Goal: Task Accomplishment & Management: Manage account settings

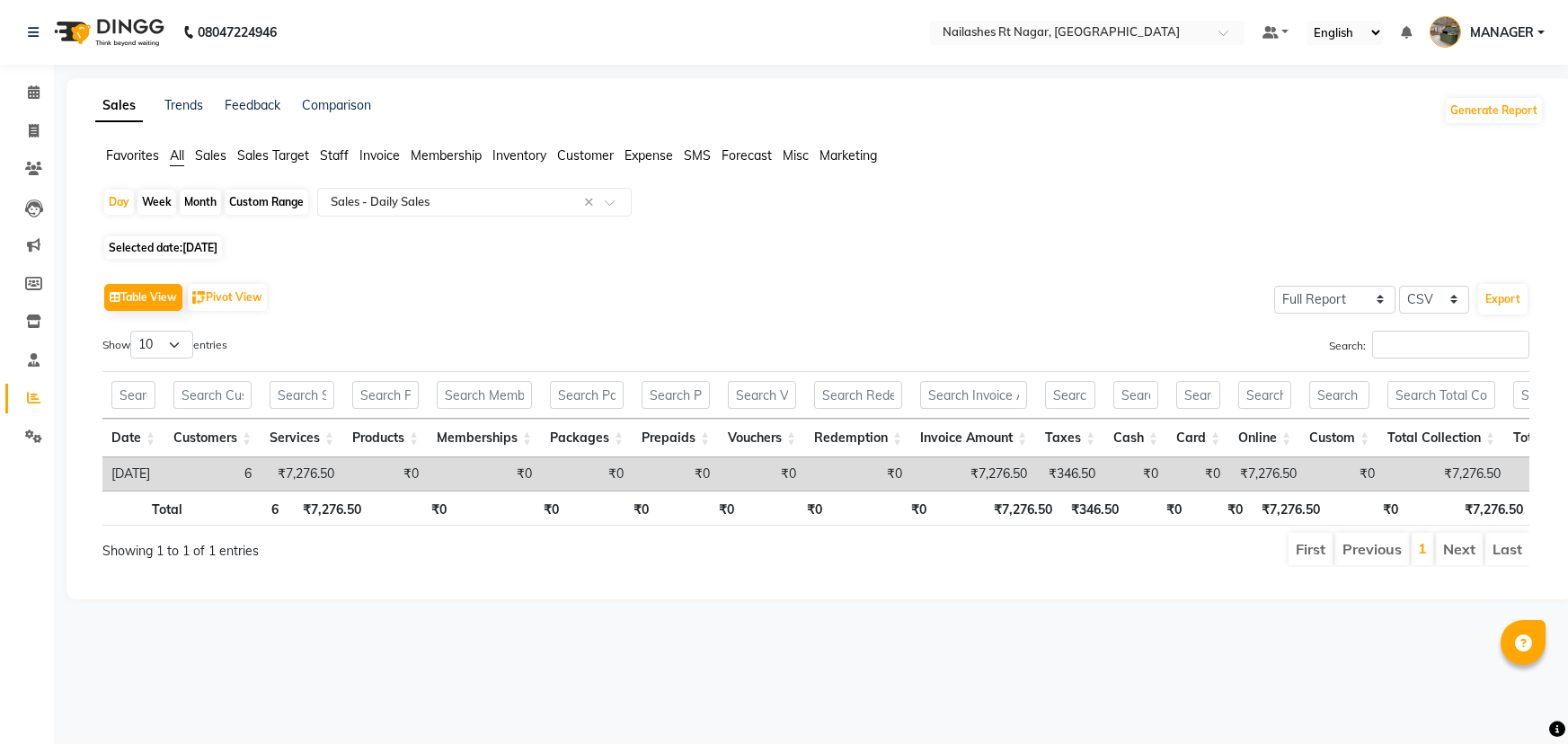
select select "full_report"
select select "csv"
click at [36, 111] on ul "Calendar Invoice Clients Leads Marketing Members Inventory Staff Reports Settin…" at bounding box center [27, 268] width 54 height 391
click at [29, 92] on icon at bounding box center [33, 92] width 12 height 14
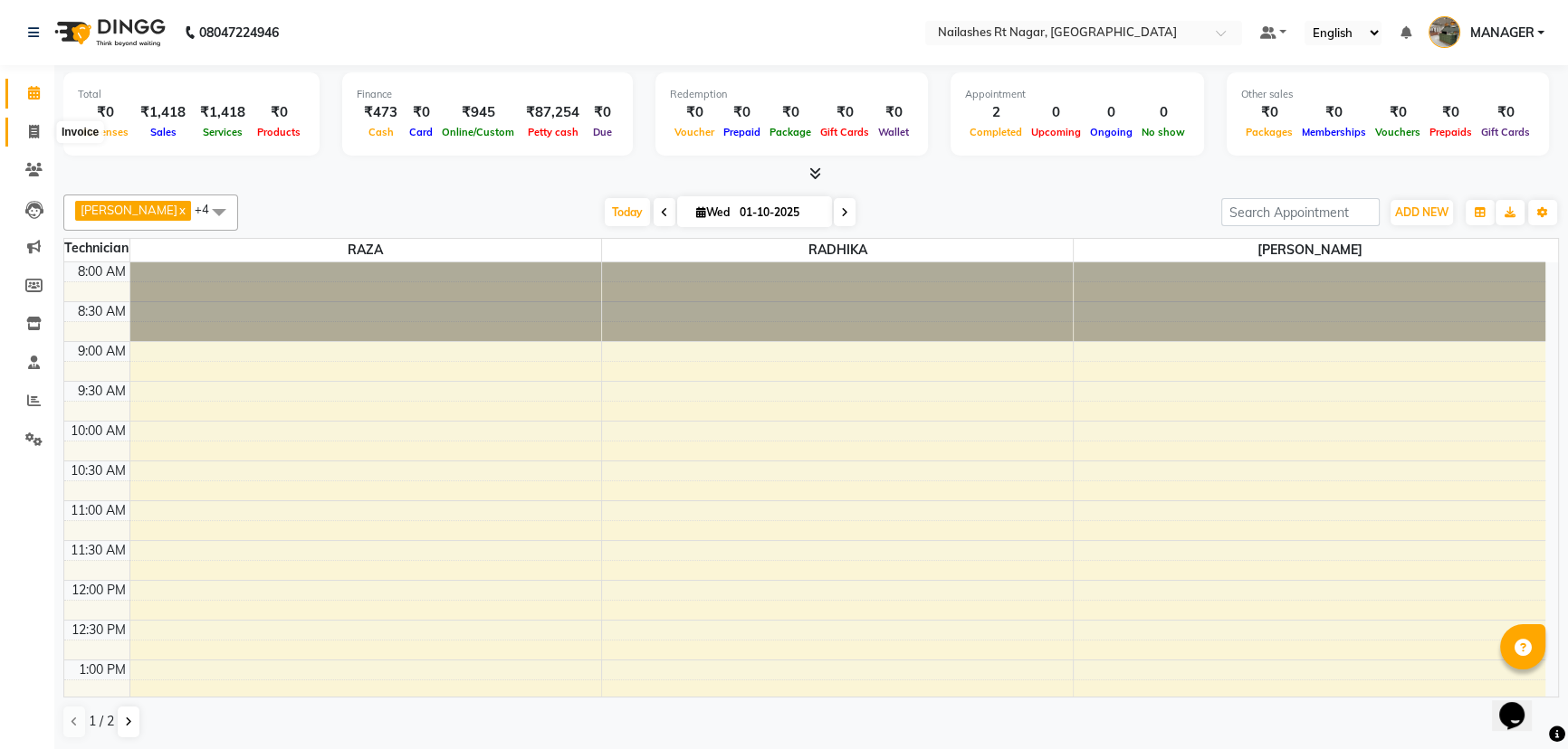
click at [34, 134] on icon at bounding box center [34, 132] width 10 height 14
select select "service"
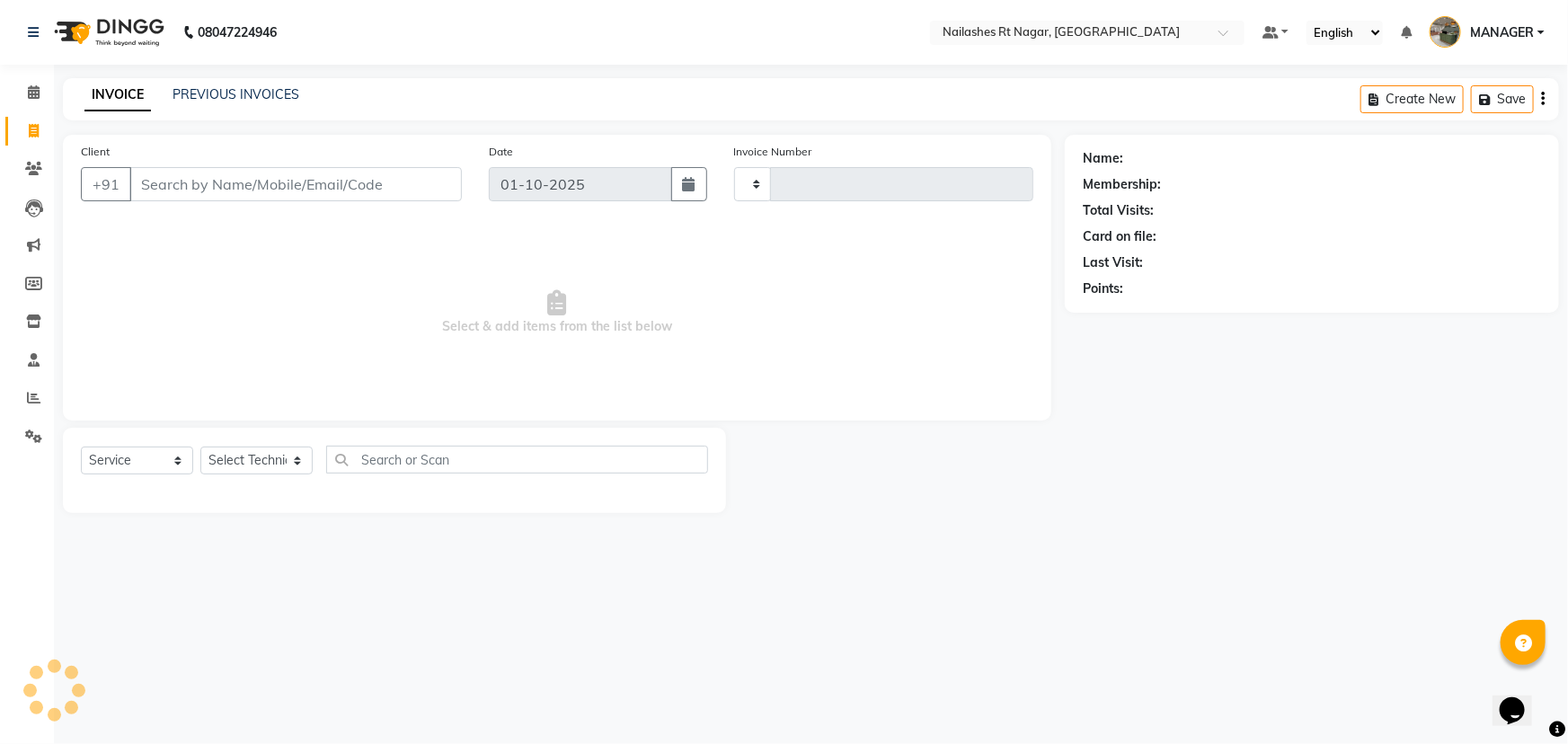
type input "0224"
select select "8624"
click at [139, 455] on select "Select Service Product Membership Package Voucher Prepaid Gift Card" at bounding box center [136, 461] width 112 height 28
select select "select"
click at [81, 447] on select "Select Service Product Membership Package Voucher Prepaid Gift Card" at bounding box center [136, 461] width 112 height 28
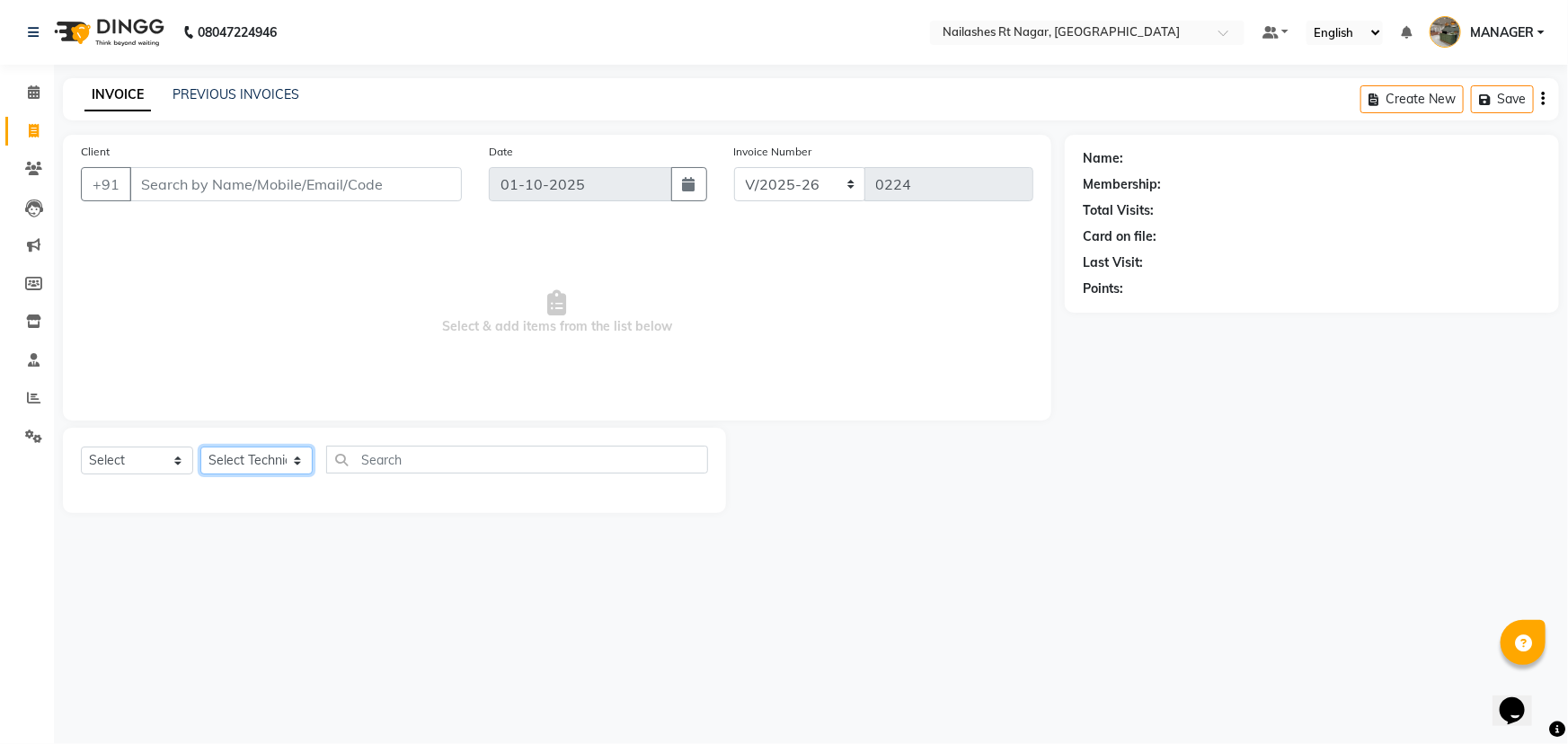
click at [266, 462] on select "Select Technician ASMITA MANAGER RADHIKA RAZA SANJU SAPNA SAVITA SINGH" at bounding box center [256, 461] width 112 height 28
click at [268, 180] on input "Client" at bounding box center [296, 184] width 332 height 34
type input "9845389109"
click at [433, 179] on span "Add Client" at bounding box center [415, 184] width 71 height 18
select select "21"
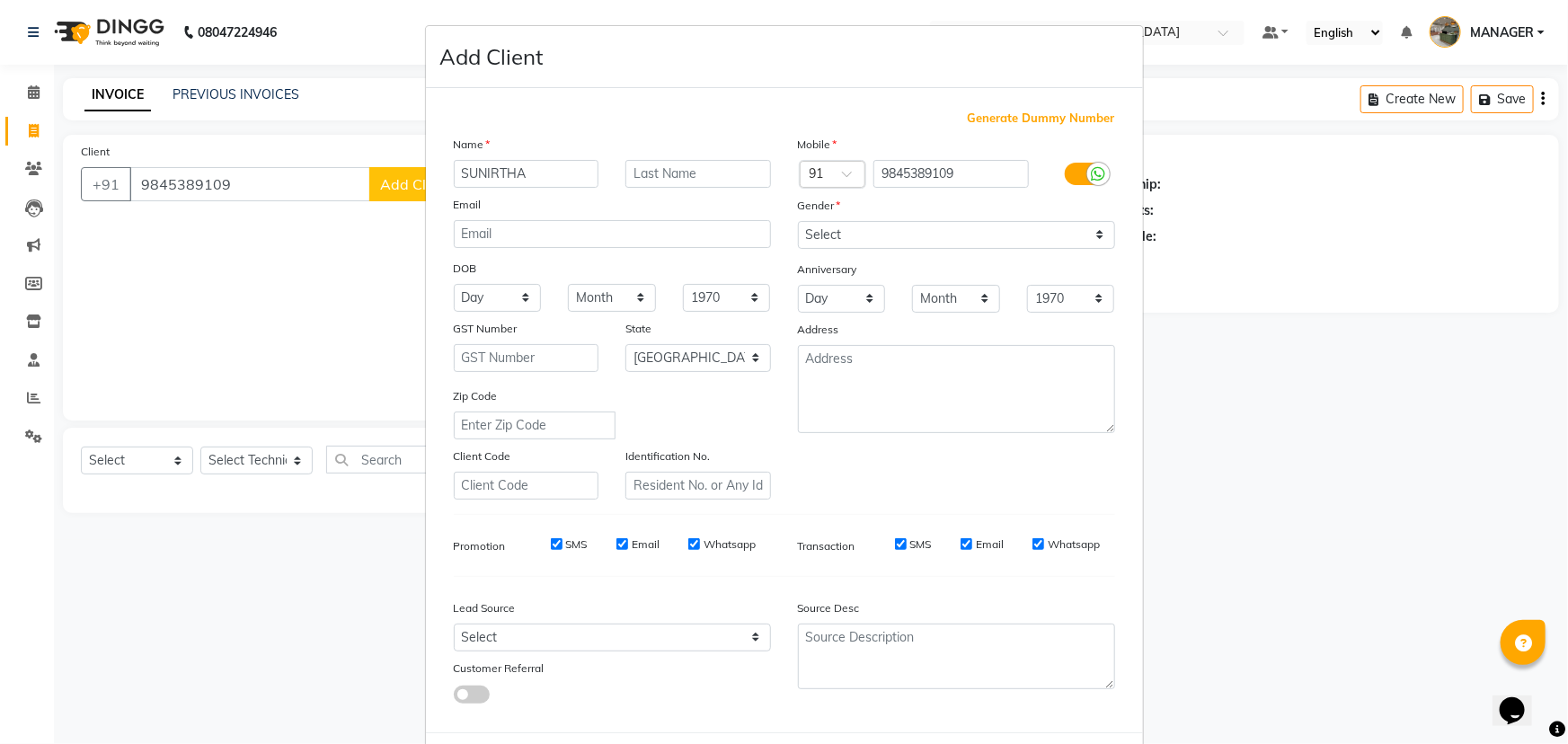
click at [491, 176] on input "SUNIRTHA" at bounding box center [526, 173] width 146 height 28
type input "[PERSON_NAME]"
drag, startPoint x: 891, startPoint y: 235, endPoint x: 910, endPoint y: 228, distance: 20.2
click at [891, 235] on select "Select Male Female Other Prefer Not To Say" at bounding box center [956, 235] width 317 height 28
select select "female"
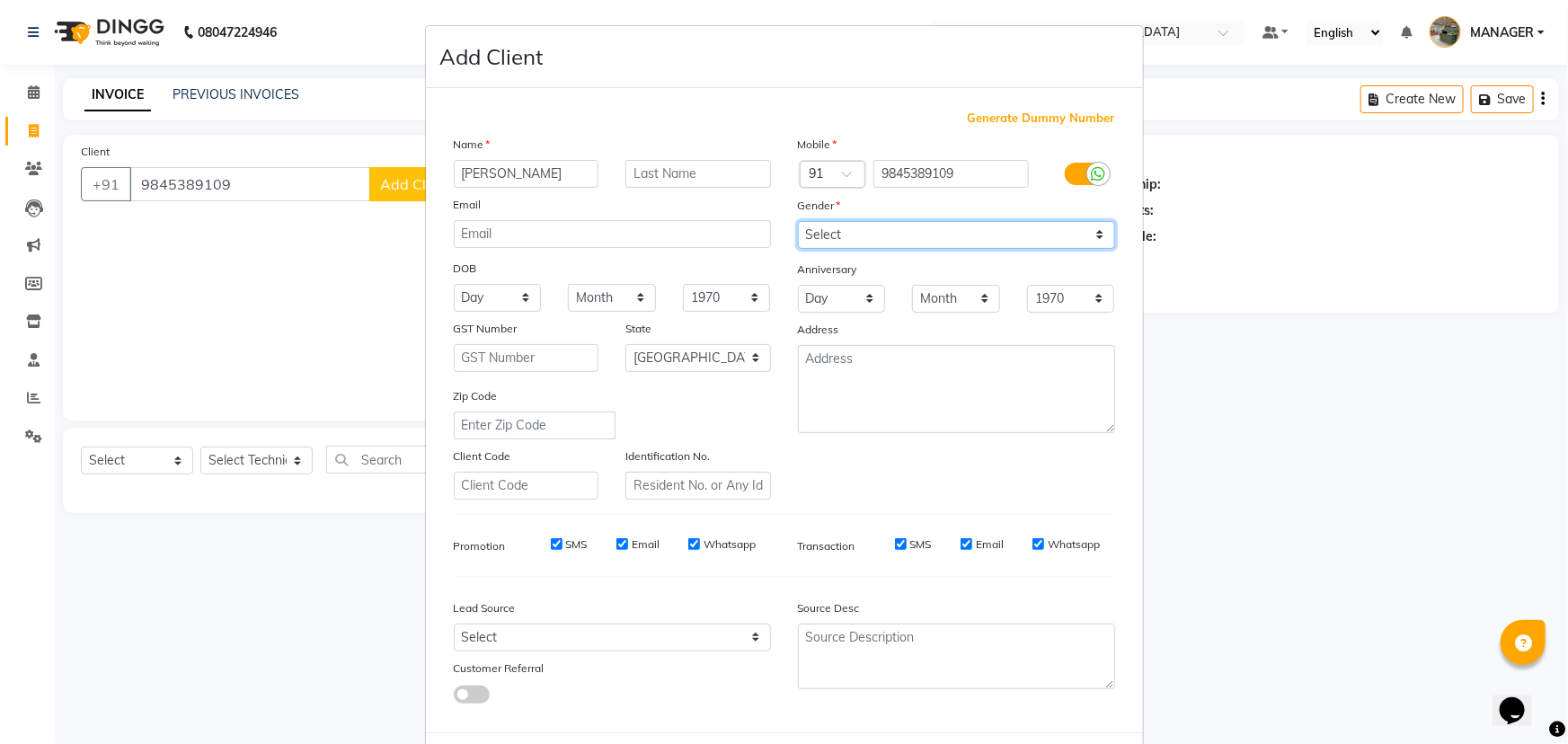
click at [797, 221] on select "Select Male Female Other Prefer Not To Say" at bounding box center [956, 235] width 317 height 28
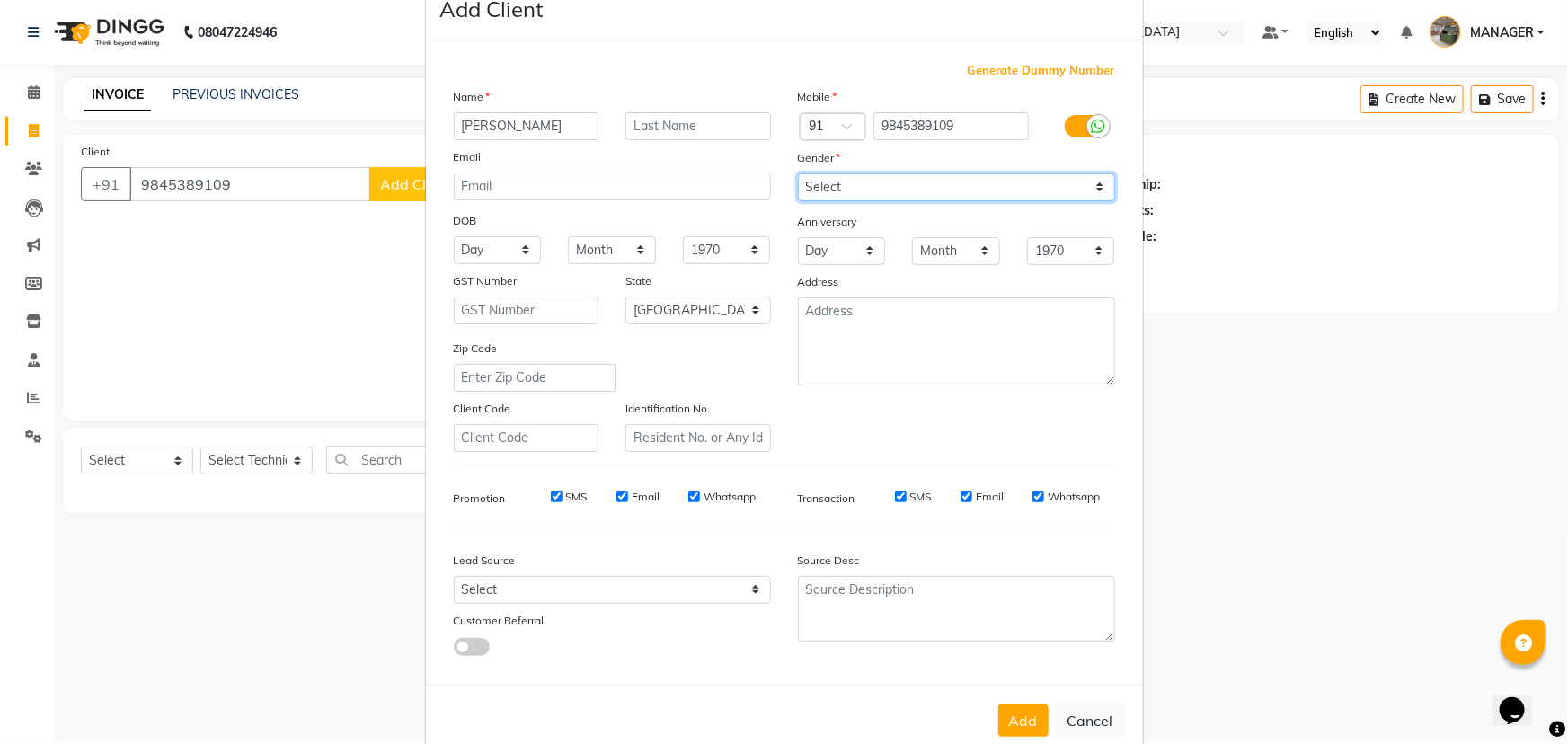
scroll to position [90, 0]
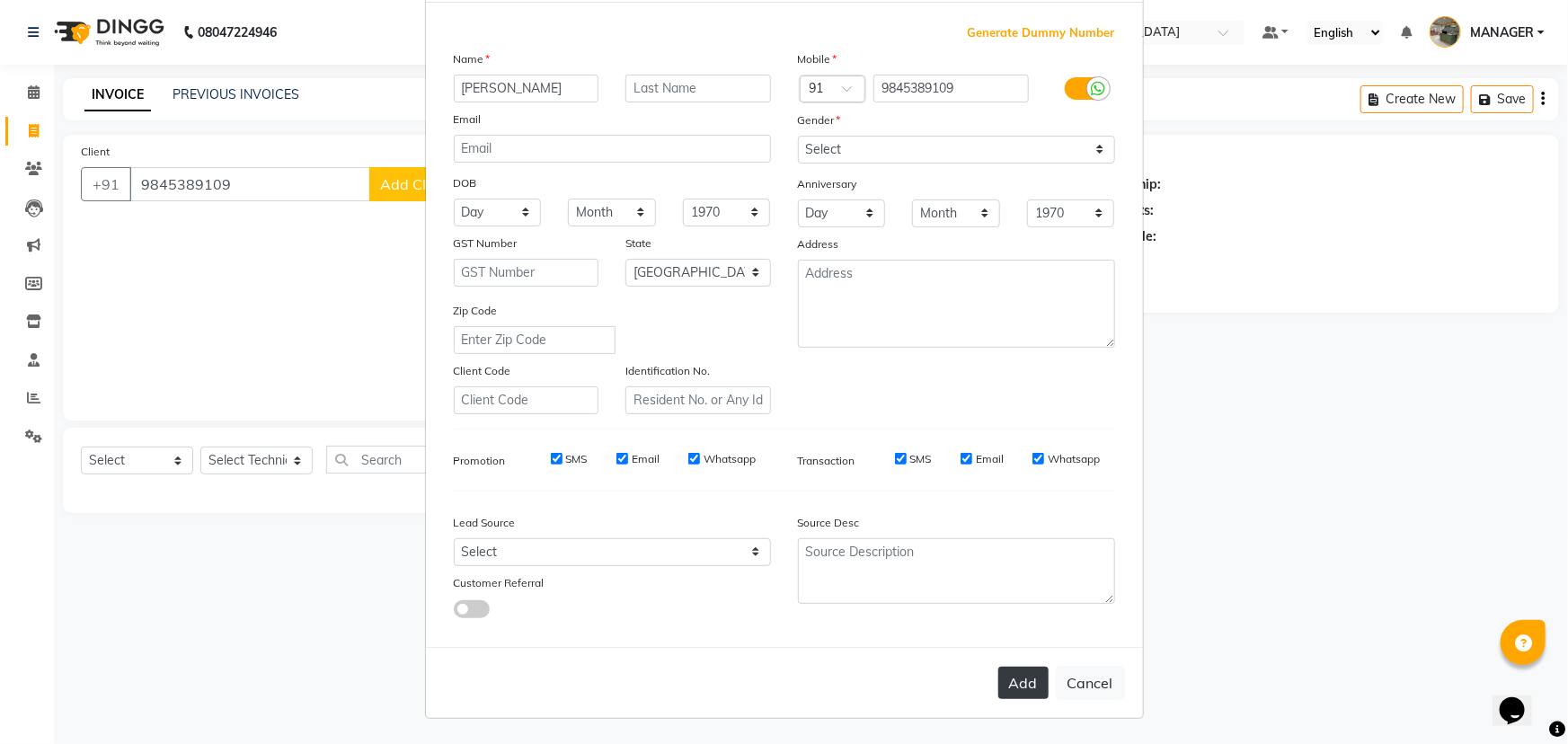
click at [1031, 687] on button "Add" at bounding box center [1023, 683] width 50 height 32
select select
select select "null"
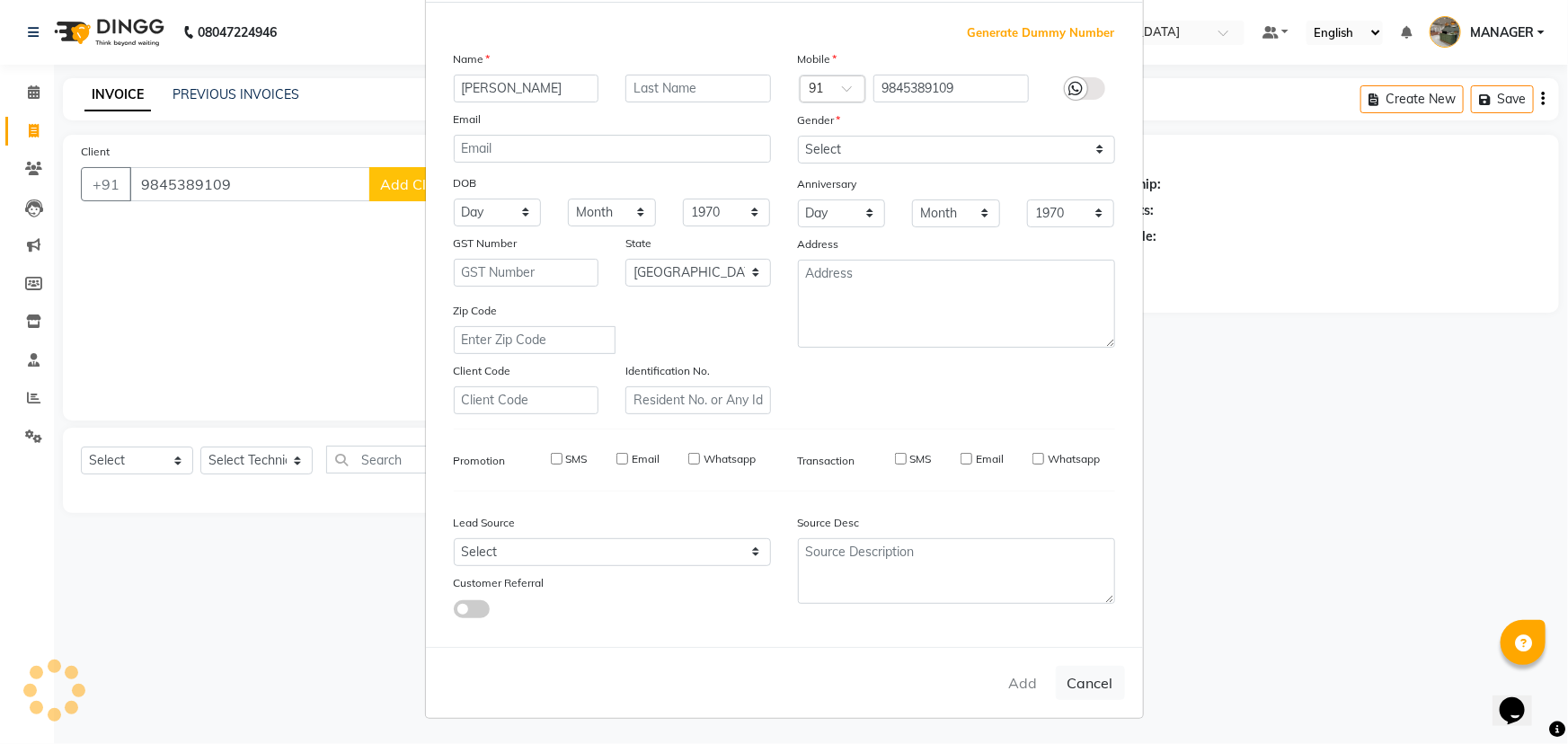
select select
checkbox input "false"
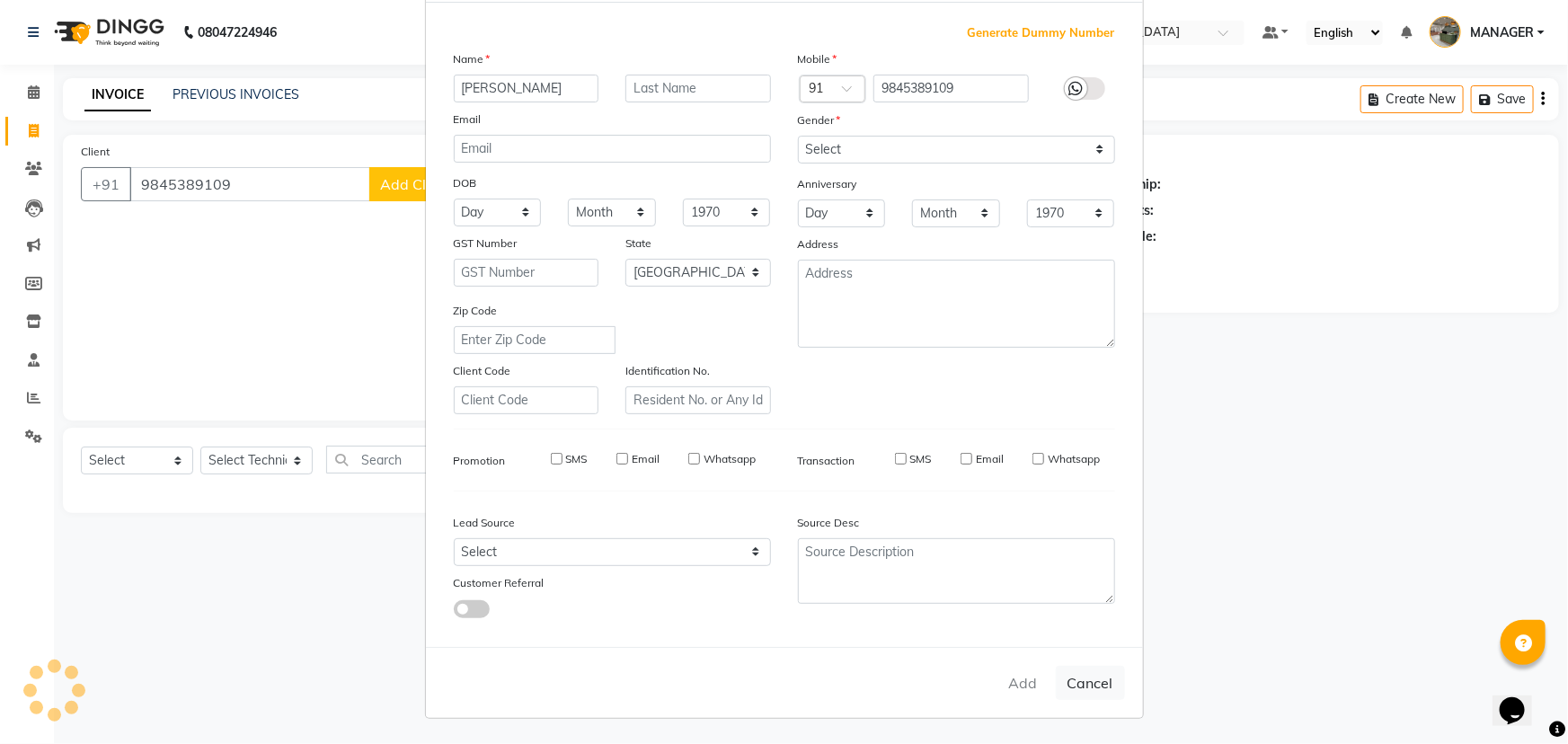
checkbox input "false"
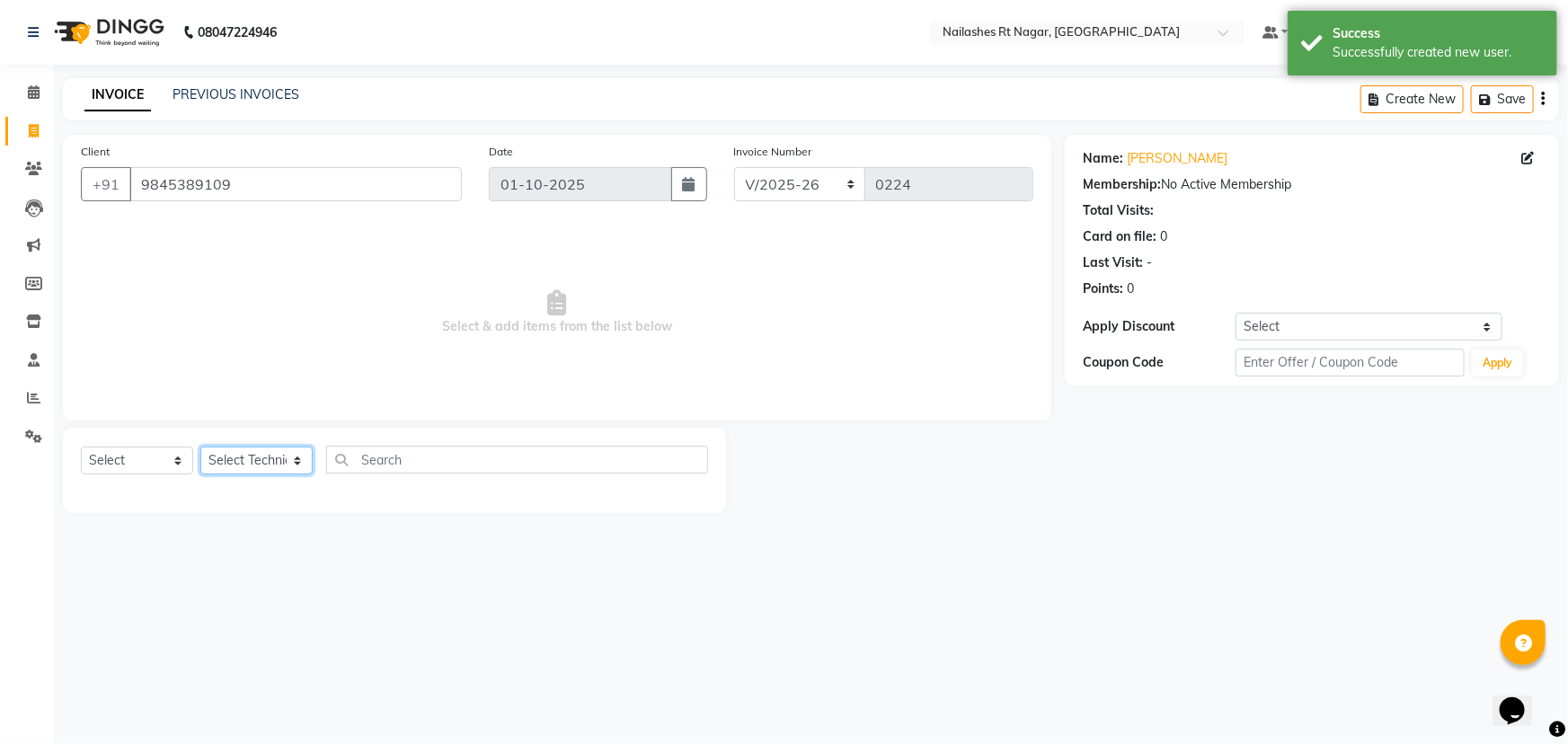
click at [232, 468] on select "Select Technician ASMITA MANAGER RADHIKA RAZA SANJU SAPNA SAVITA SINGH" at bounding box center [256, 461] width 112 height 28
select select "91962"
click at [200, 447] on select "Select Technician ASMITA MANAGER RADHIKA RAZA SANJU SAPNA SAVITA SINGH" at bounding box center [256, 461] width 112 height 28
click at [444, 444] on div "Select Service Product Membership Package Voucher Prepaid Gift Card Select Tech…" at bounding box center [394, 470] width 663 height 85
click at [432, 455] on input "text" at bounding box center [517, 460] width 382 height 28
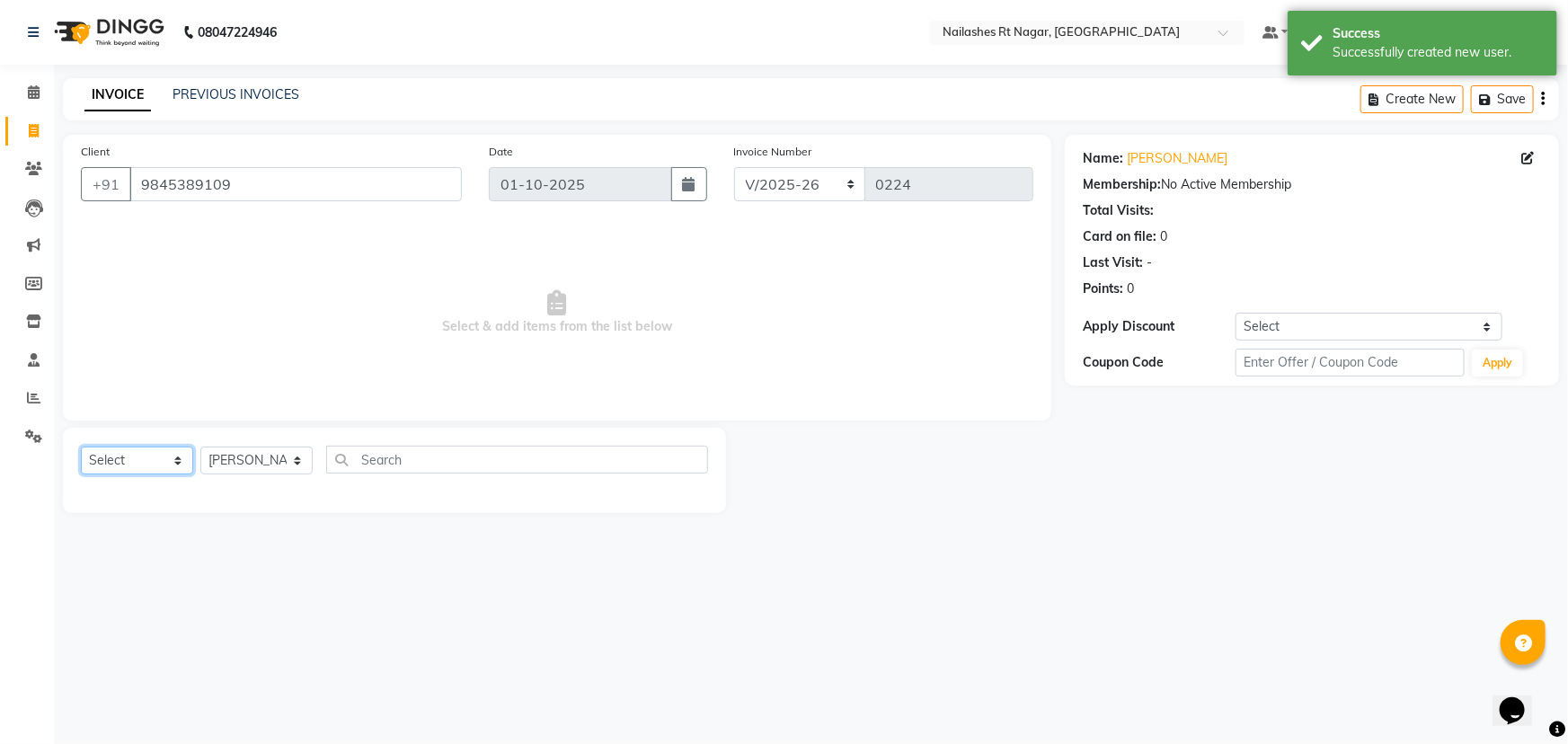
click at [124, 455] on select "Select Service Product Membership Package Voucher Prepaid Gift Card" at bounding box center [136, 461] width 112 height 28
select select "service"
click at [81, 447] on select "Select Service Product Membership Package Voucher Prepaid Gift Card" at bounding box center [136, 461] width 112 height 28
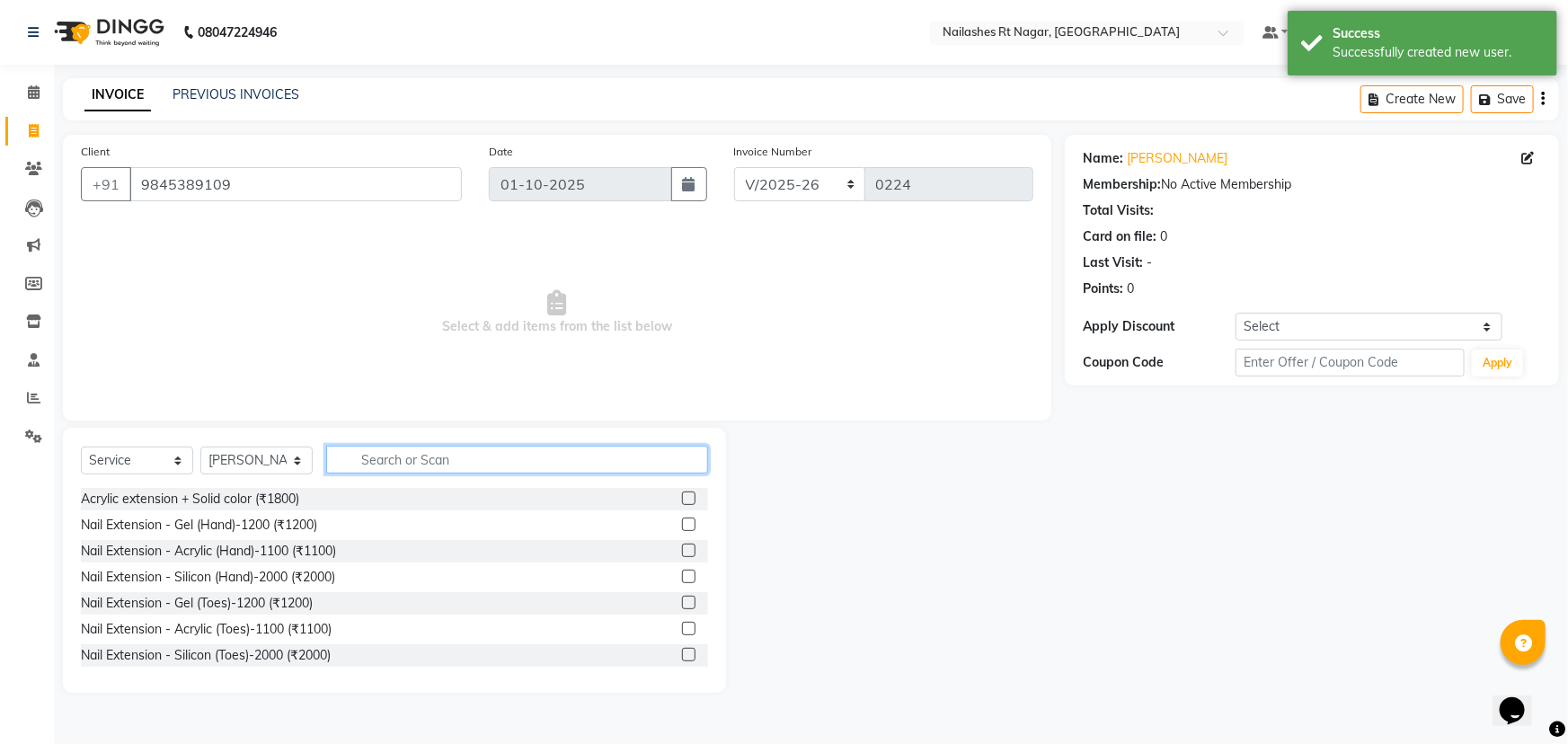
click at [388, 458] on input "text" at bounding box center [517, 460] width 382 height 28
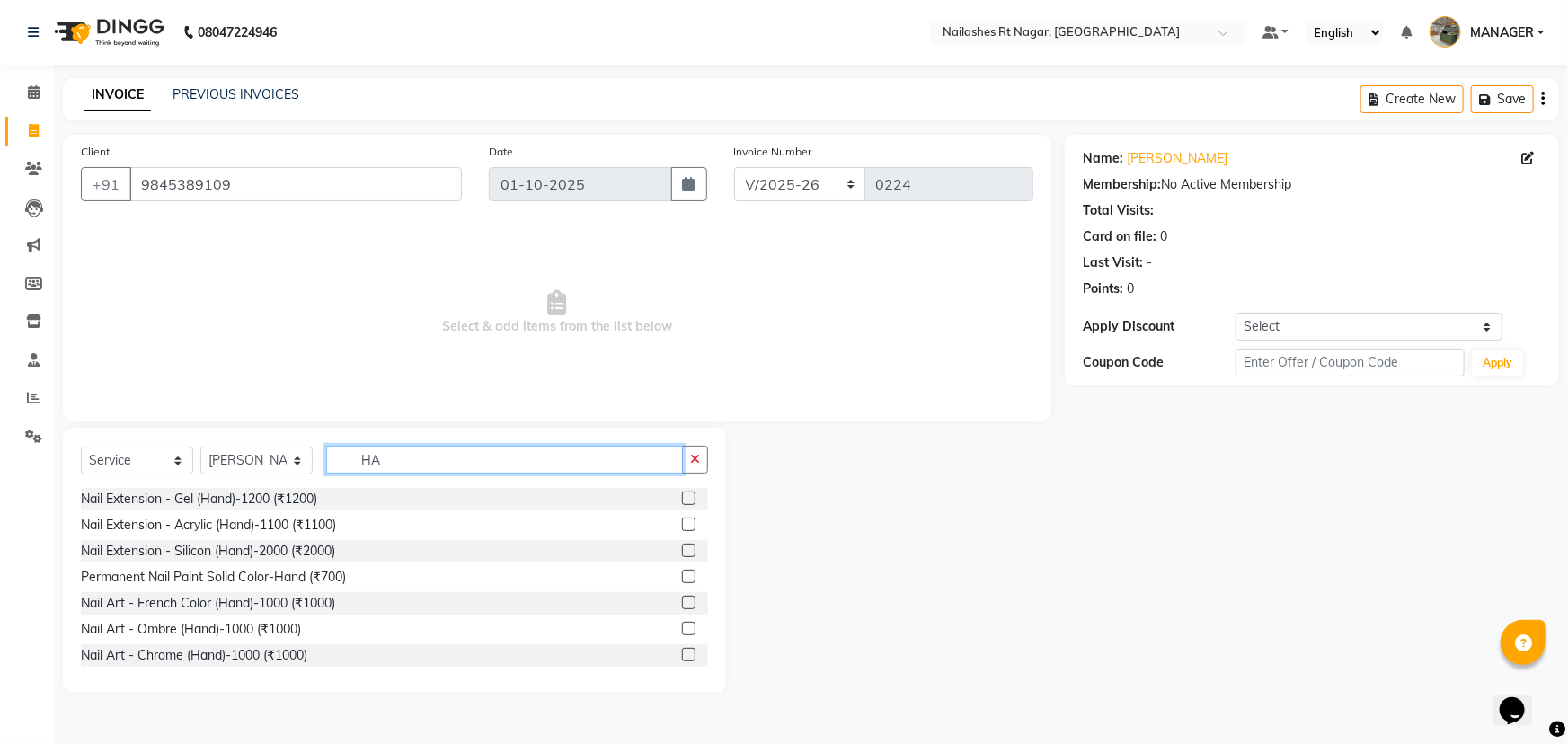
type input "H"
type input "MANI"
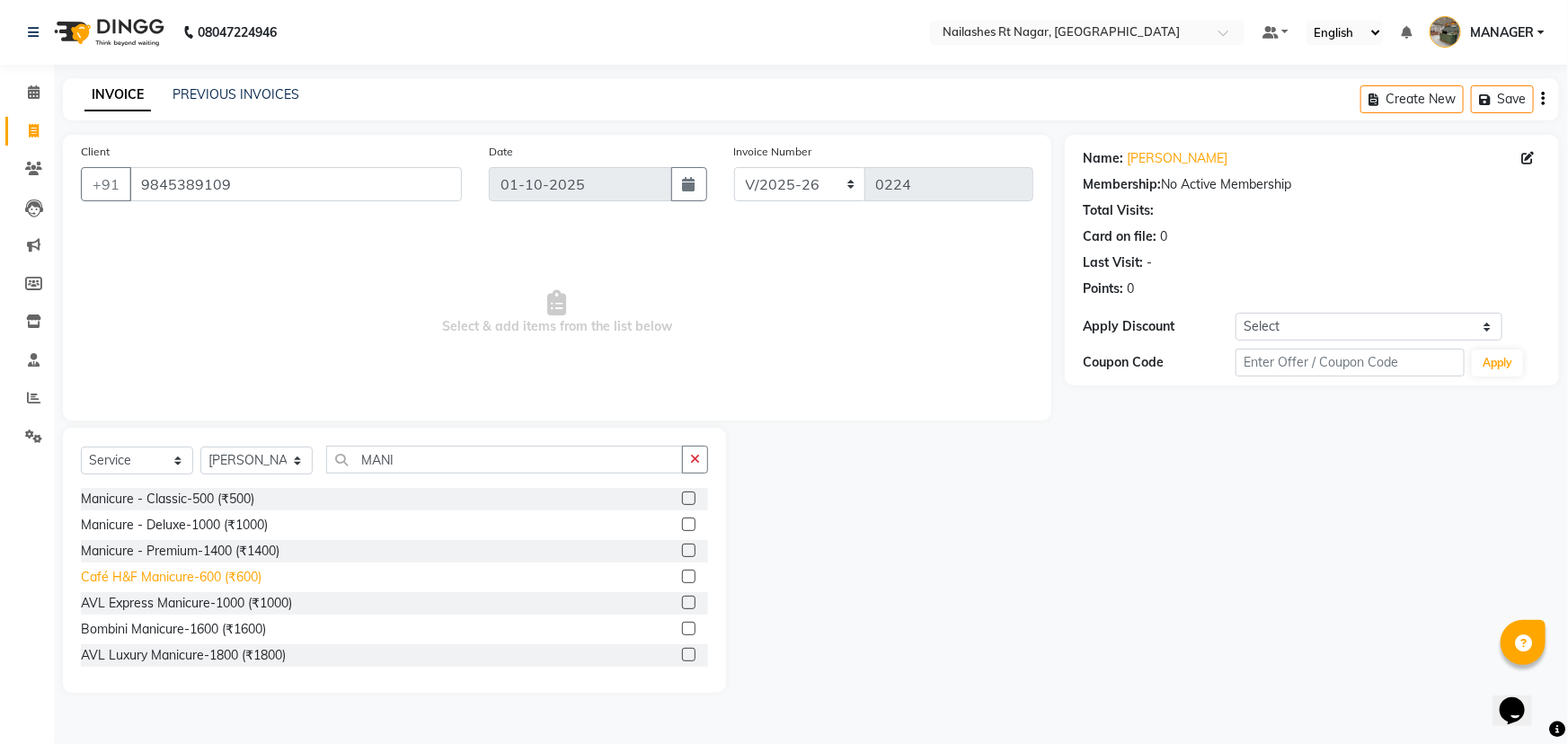
click at [223, 575] on div "Café H&F Manicure-600 (₹600)" at bounding box center [171, 577] width 181 height 19
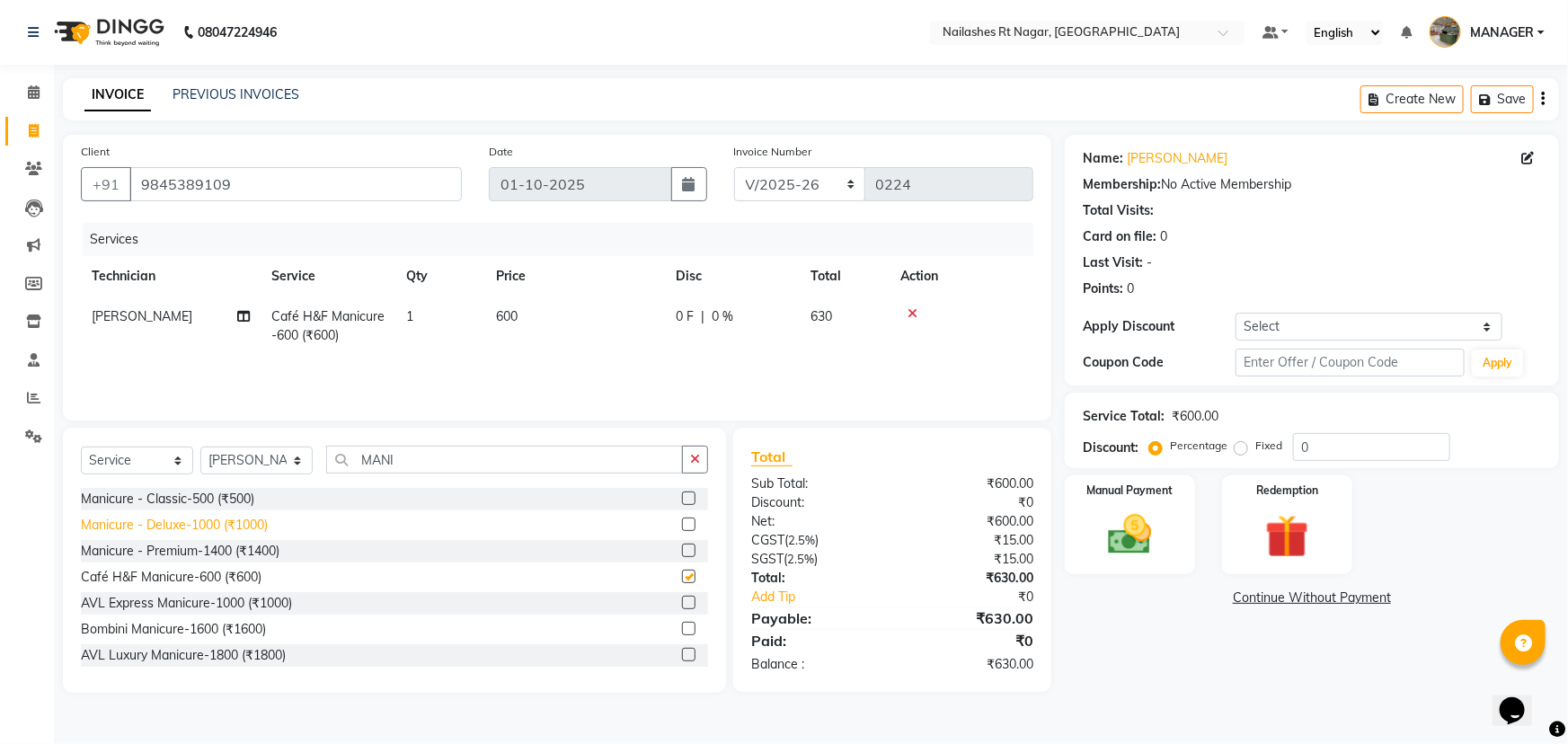
checkbox input "false"
click at [419, 455] on input "MANI" at bounding box center [504, 460] width 357 height 28
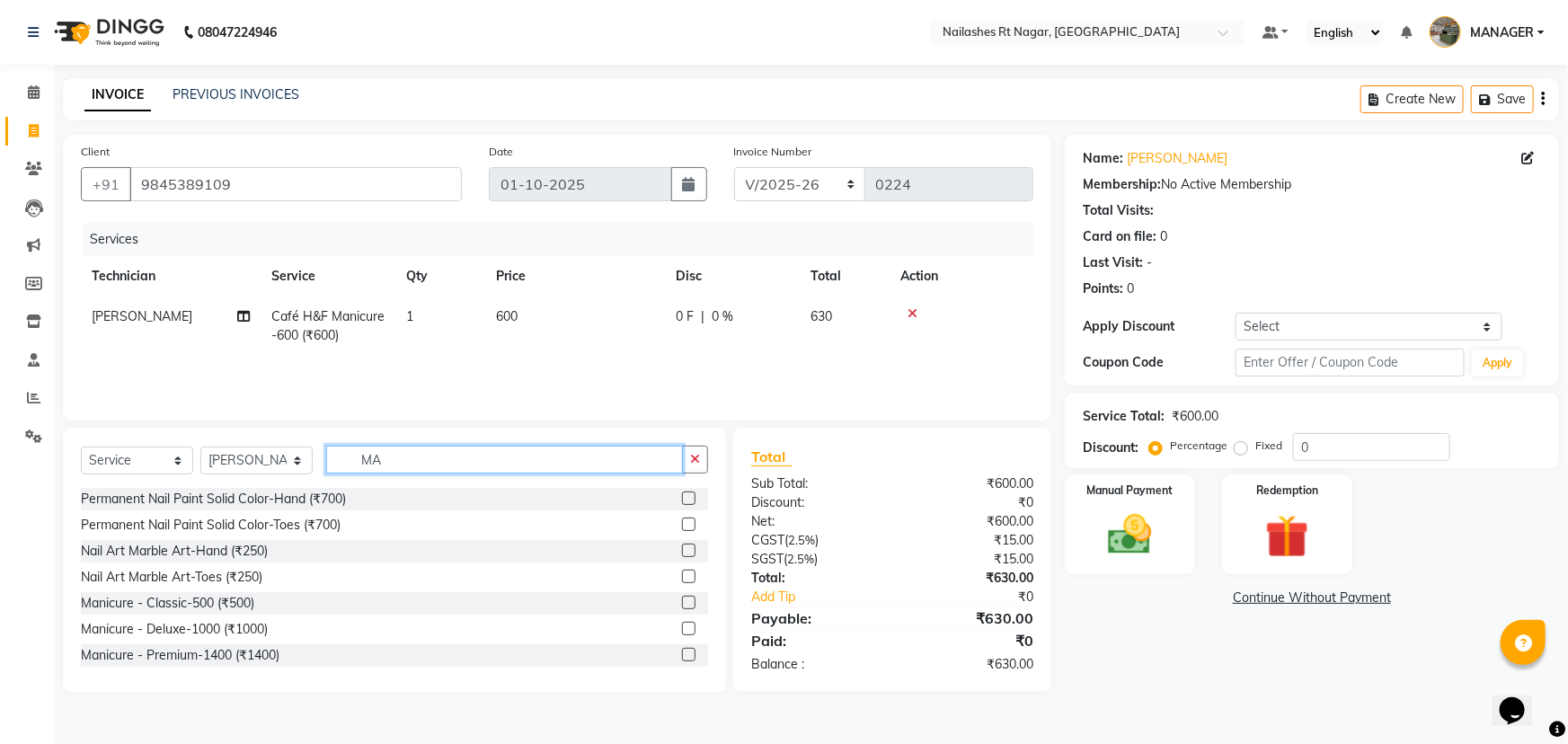
type input "M"
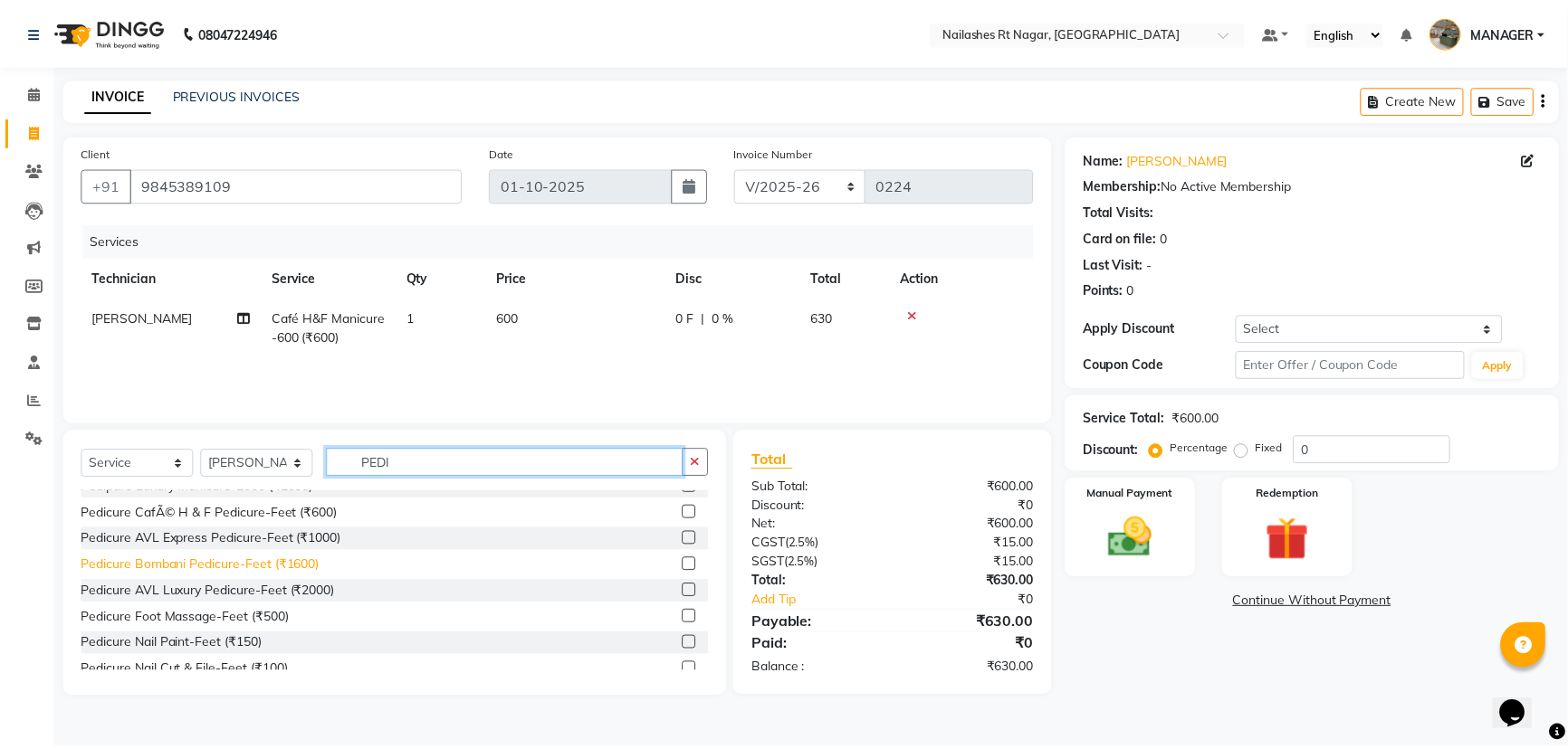
scroll to position [28, 0]
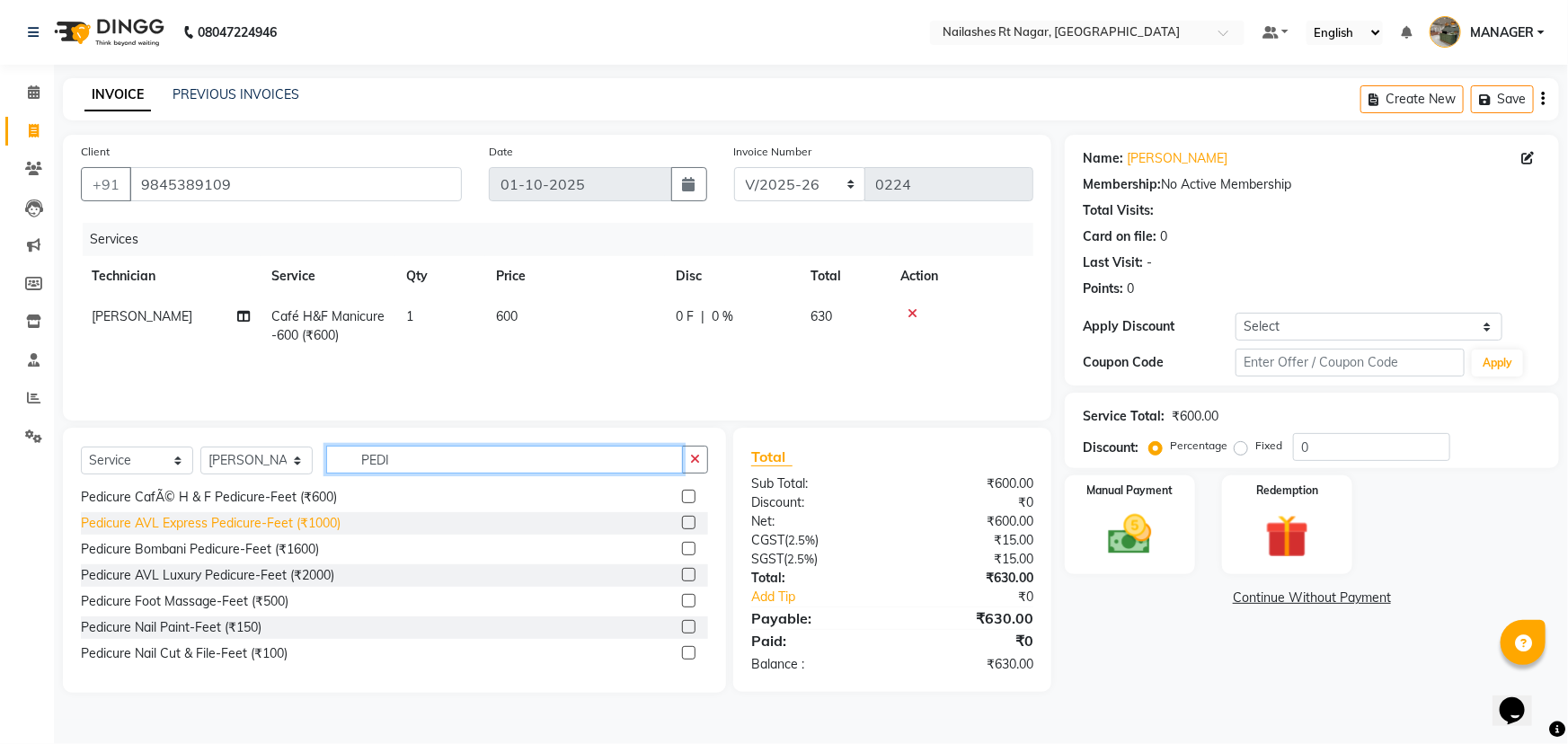
type input "PEDI"
click at [269, 515] on div "Pedicure AVL Express Pedicure-Feet (₹1000)" at bounding box center [210, 523] width 260 height 19
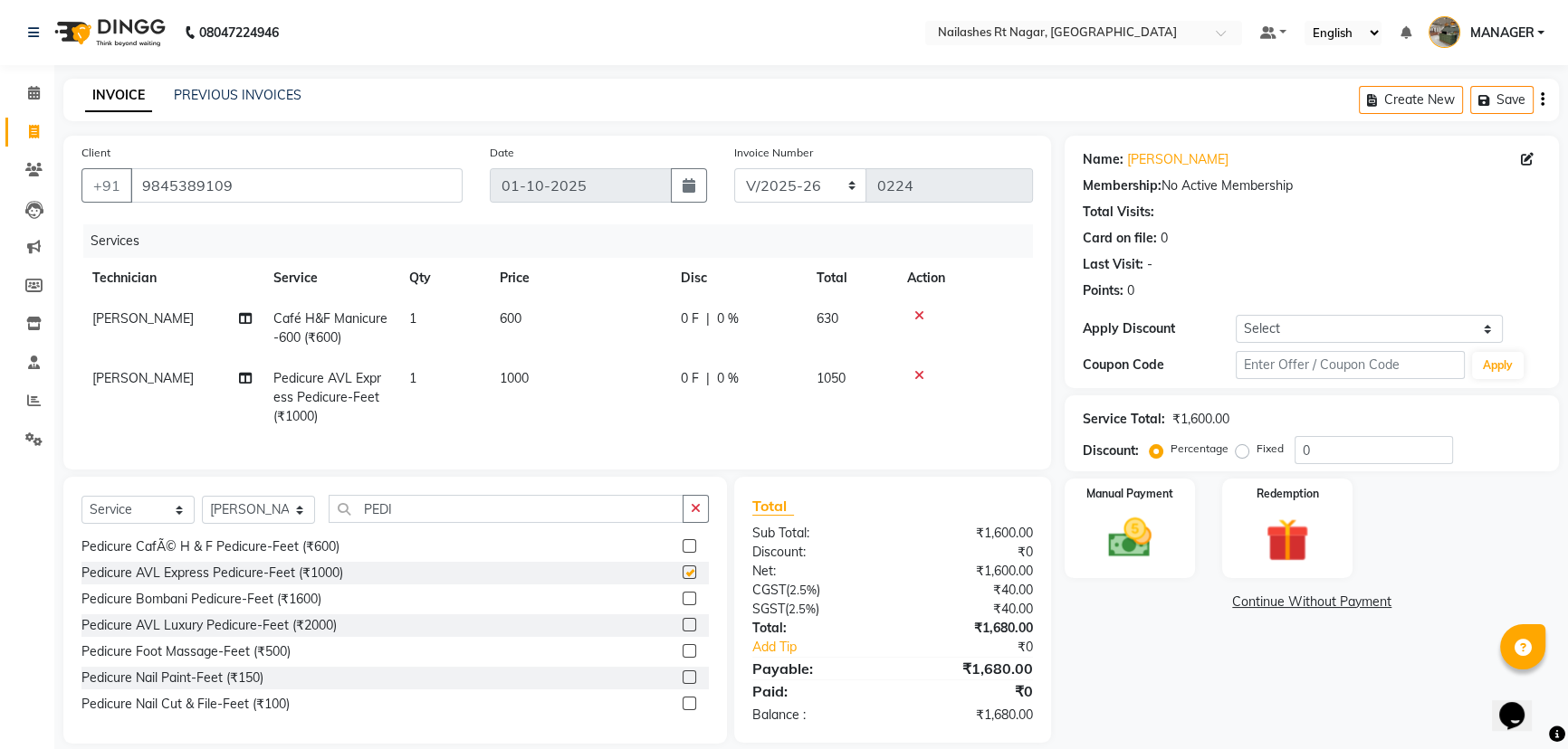
checkbox input "false"
click at [429, 521] on input "PEDI" at bounding box center [506, 509] width 355 height 28
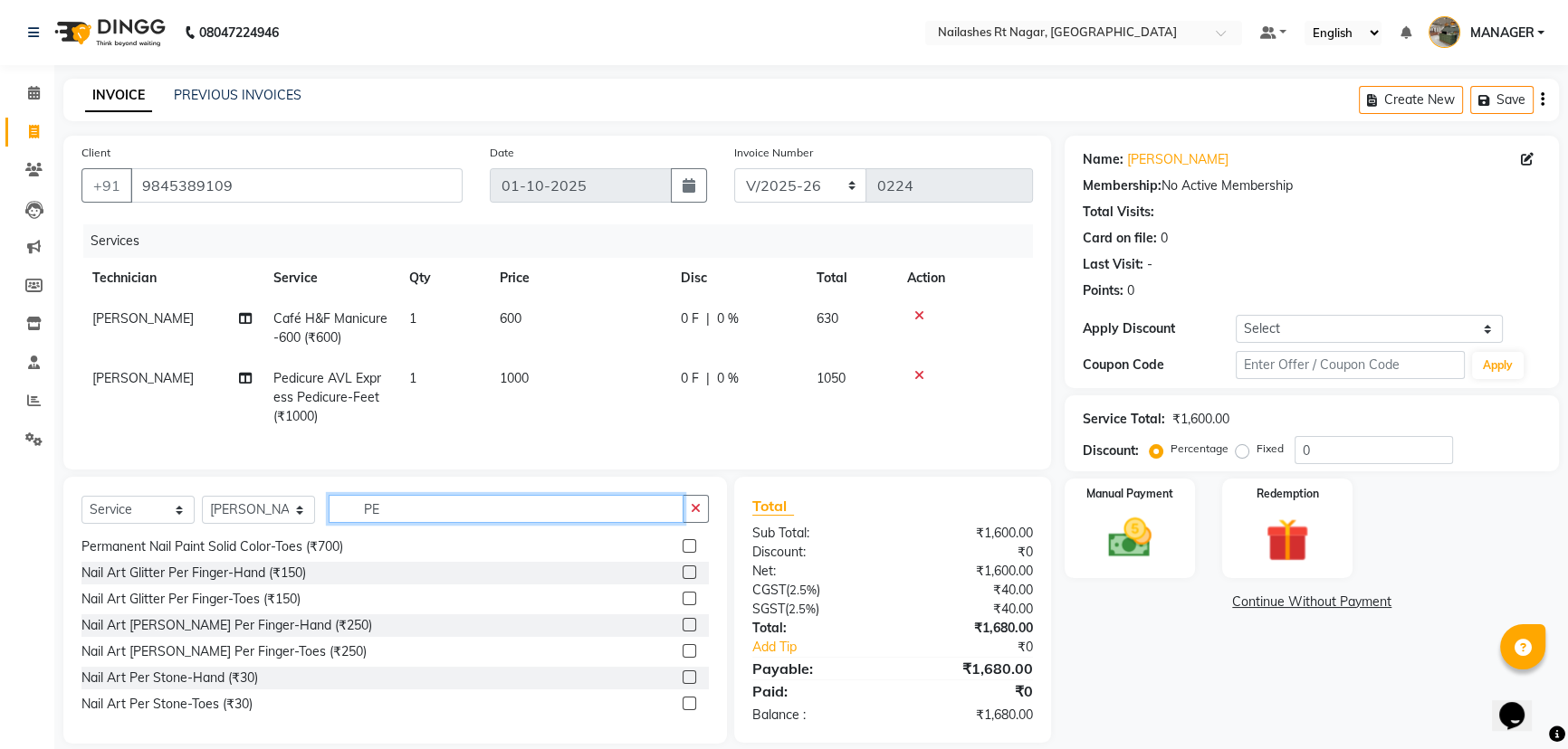
type input "P"
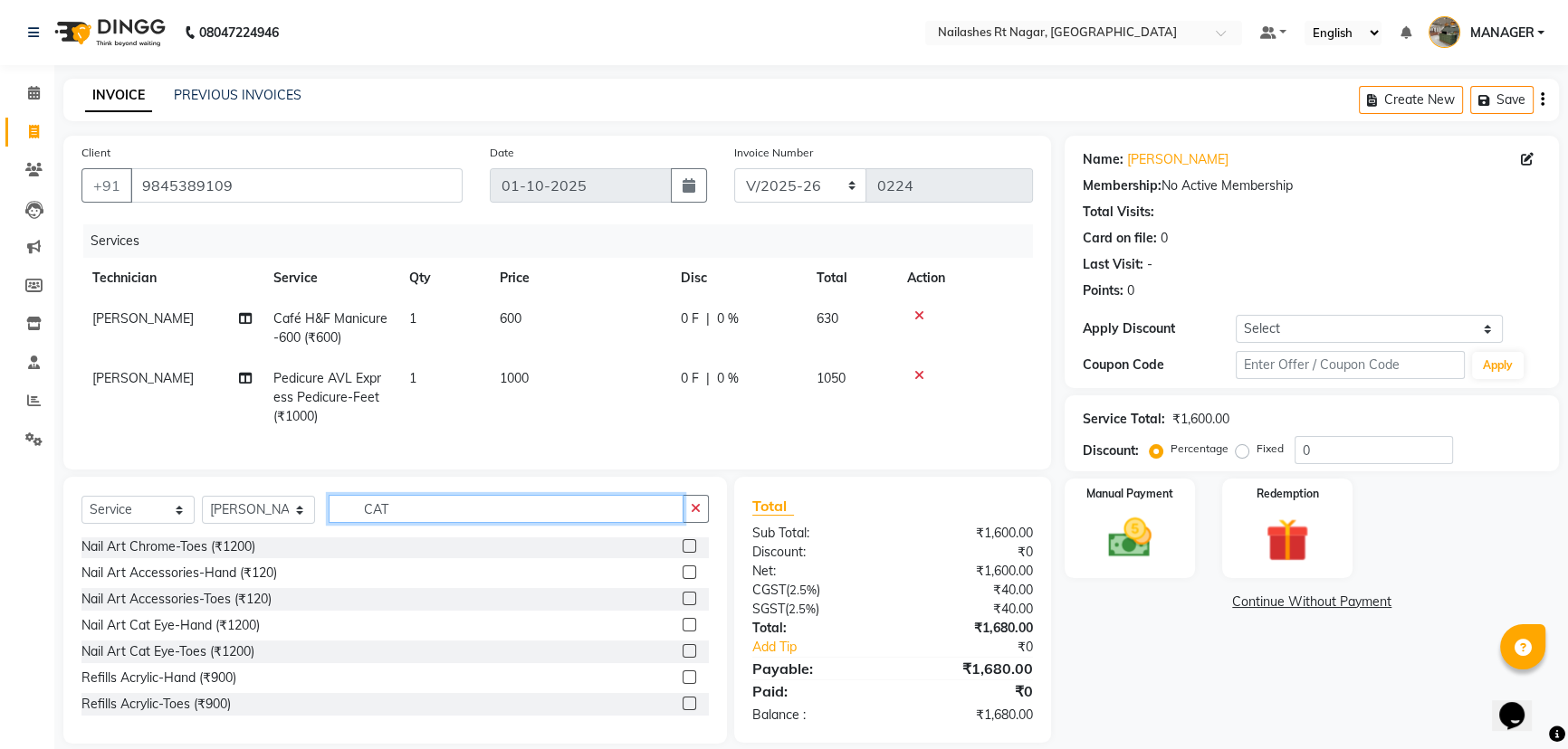
scroll to position [0, 0]
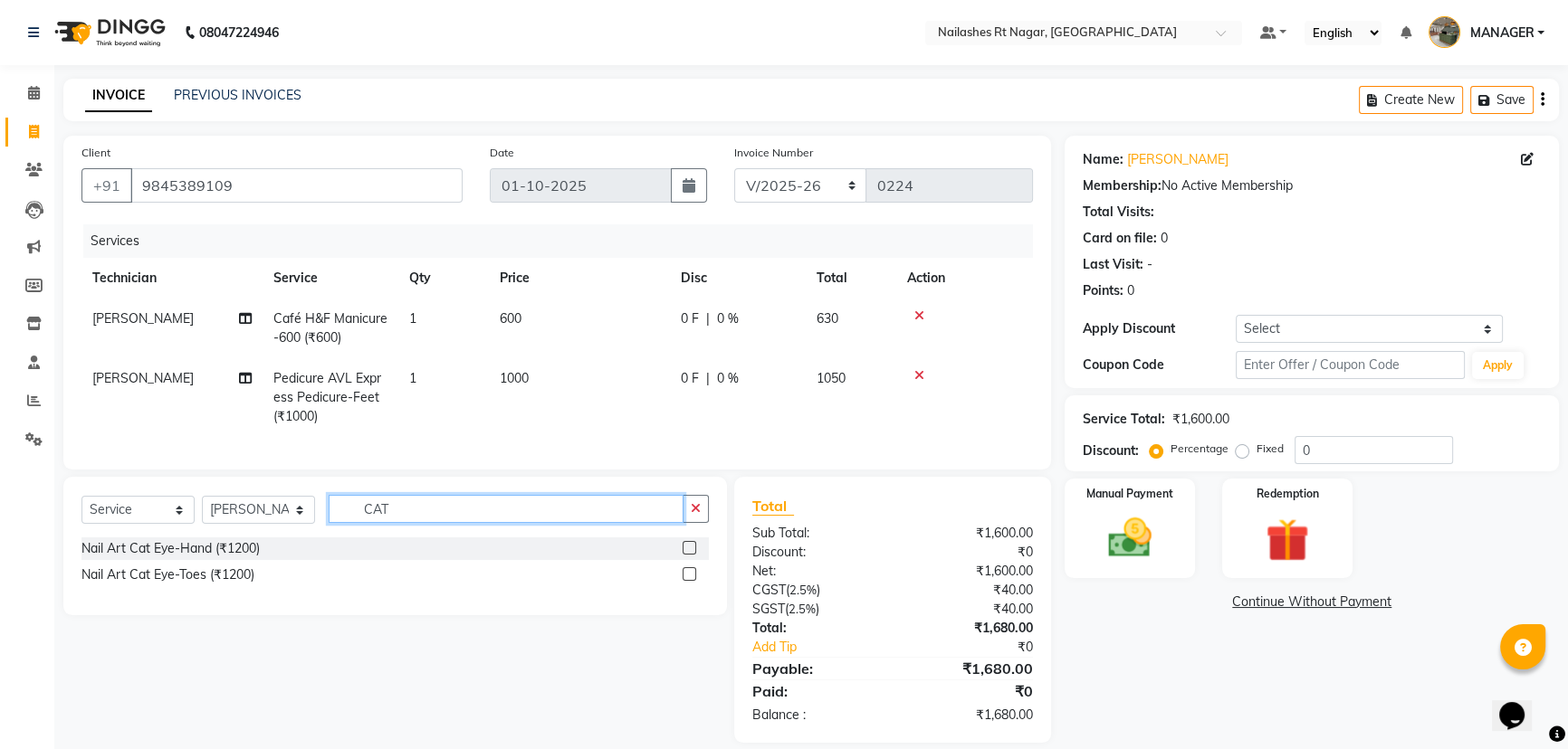
type input "CAT"
drag, startPoint x: 686, startPoint y: 562, endPoint x: 696, endPoint y: 565, distance: 10.4
click at [690, 555] on label at bounding box center [690, 547] width 14 height 14
click at [690, 555] on input "checkbox" at bounding box center [689, 548] width 12 height 12
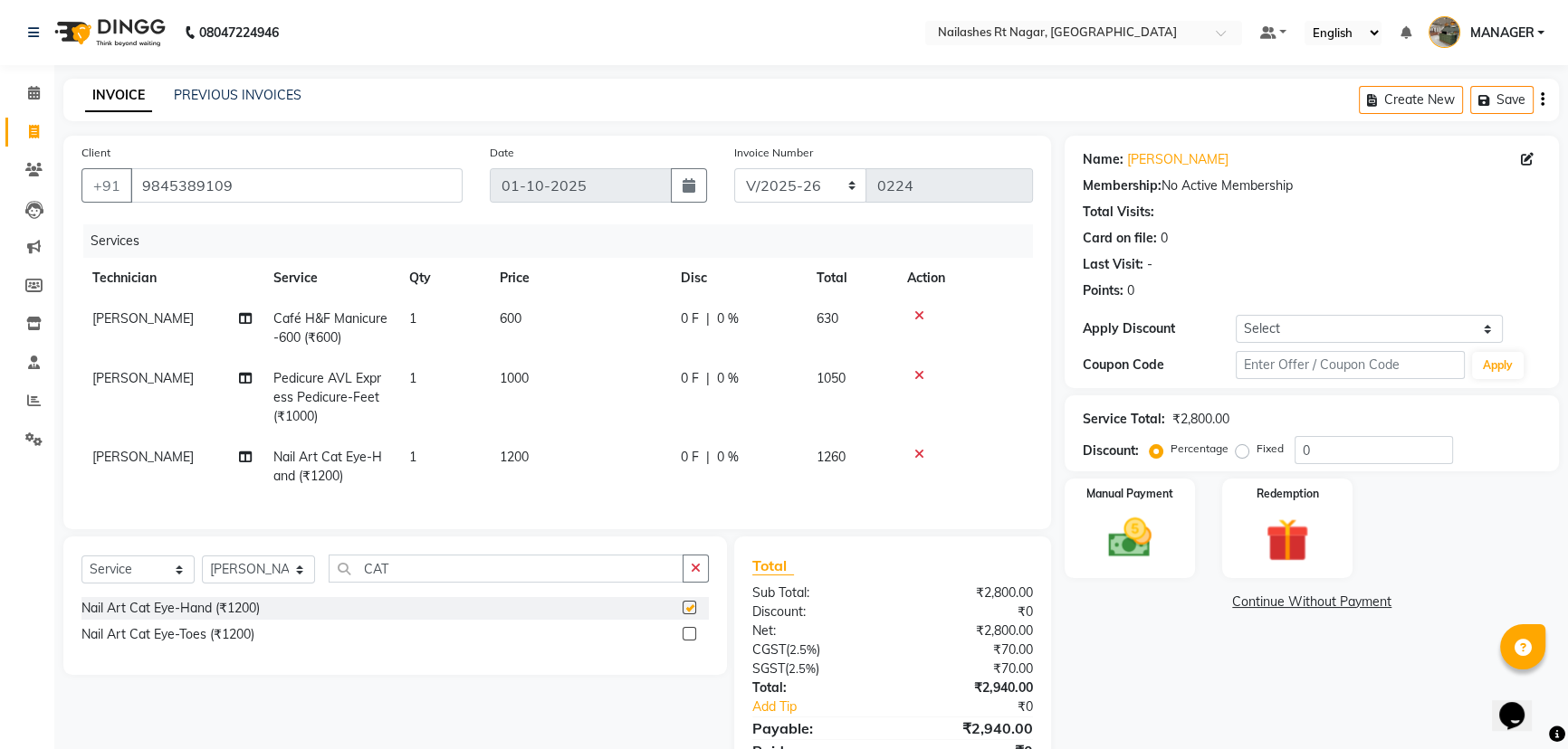
checkbox input "false"
click at [510, 451] on span "1200" at bounding box center [514, 457] width 29 height 16
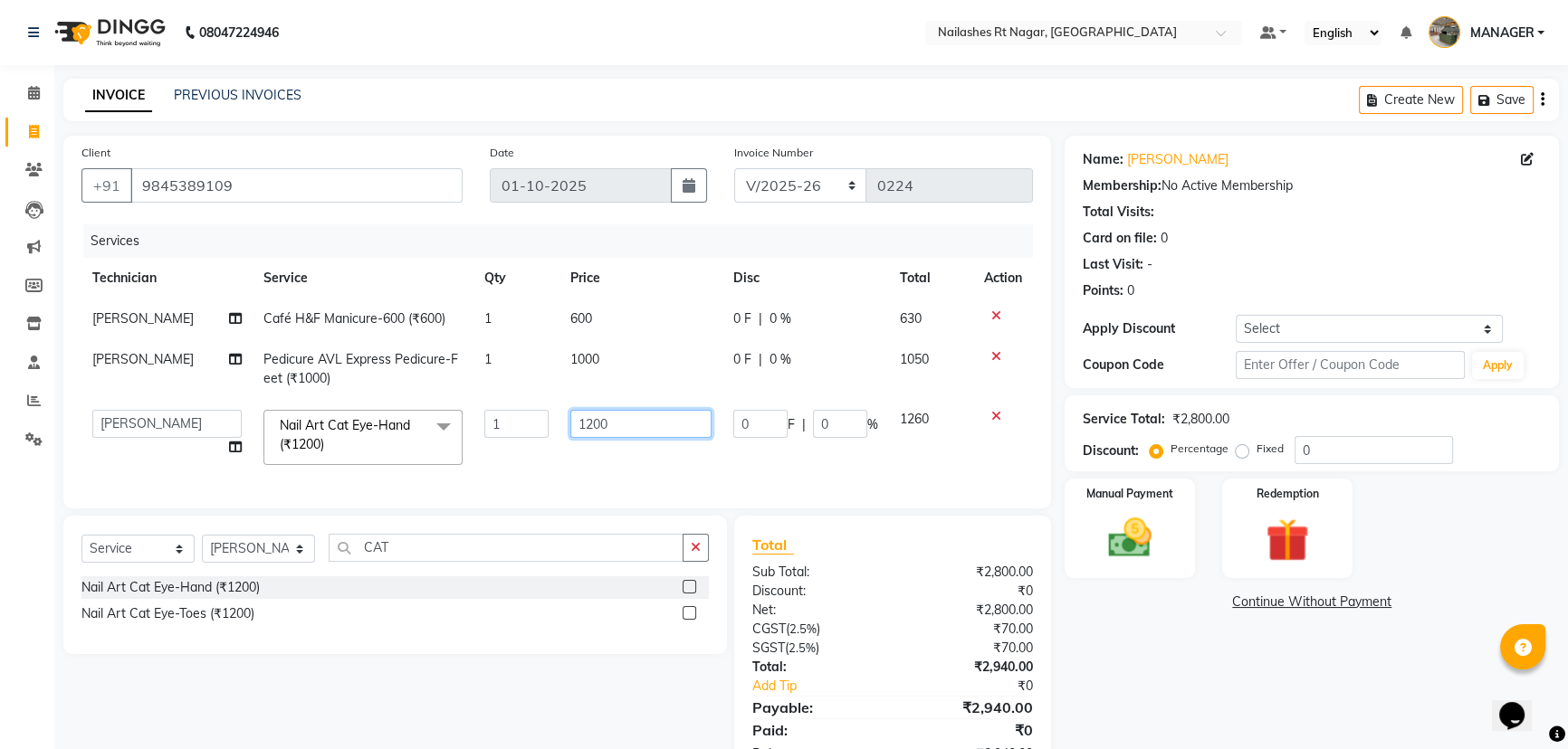
click at [592, 422] on input "1200" at bounding box center [640, 424] width 141 height 28
type input "1100"
click at [443, 562] on input "CAT" at bounding box center [506, 548] width 355 height 28
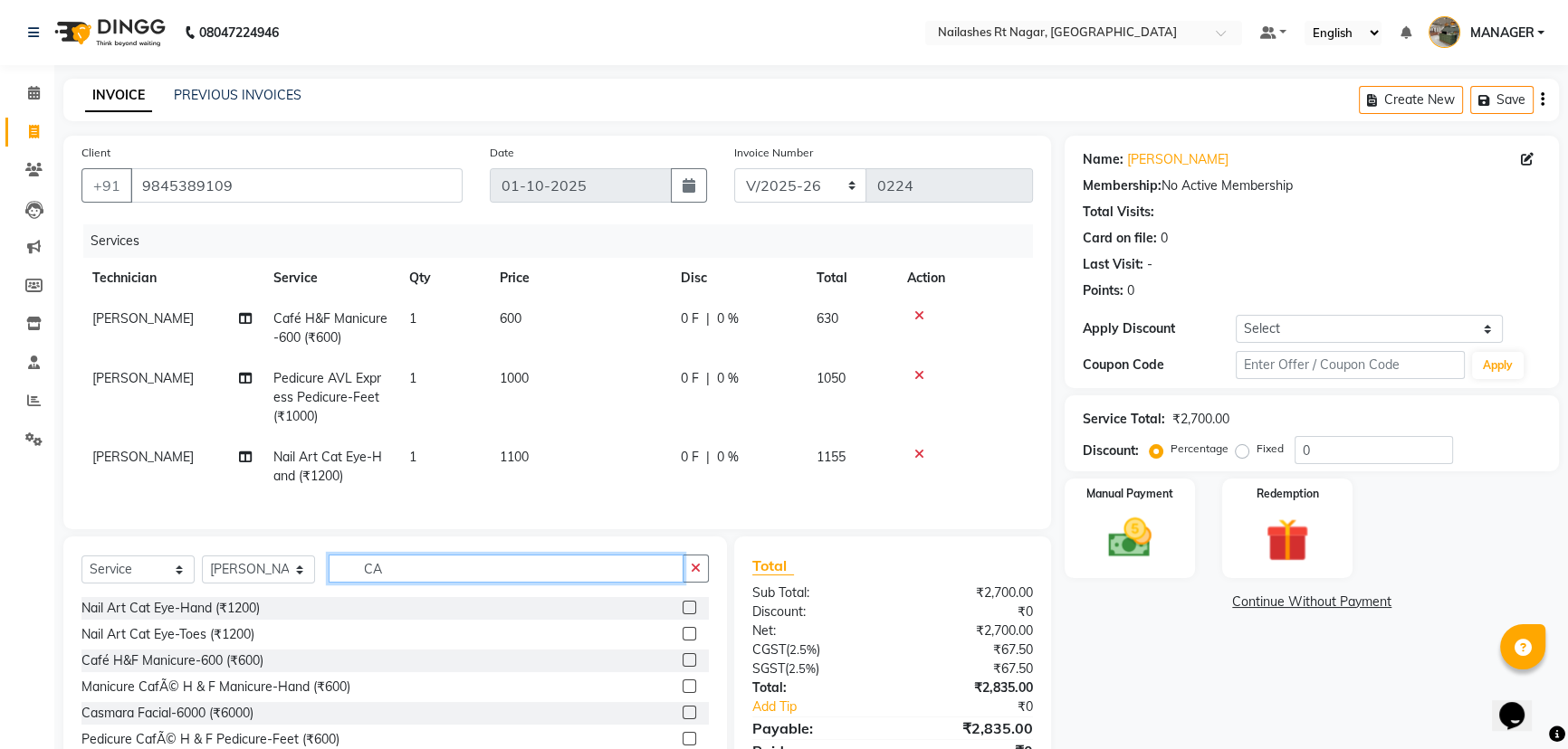
type input "C"
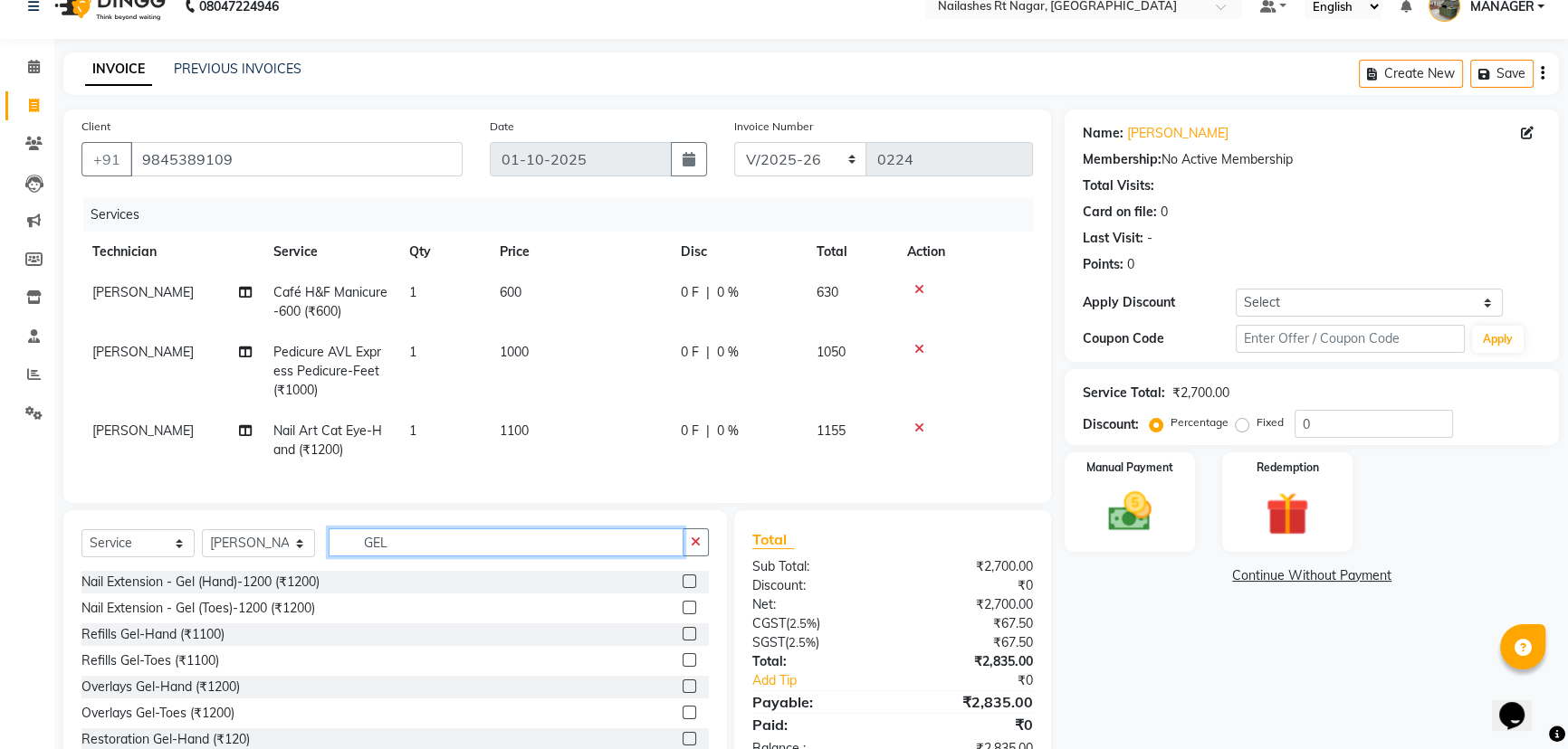
scroll to position [93, 0]
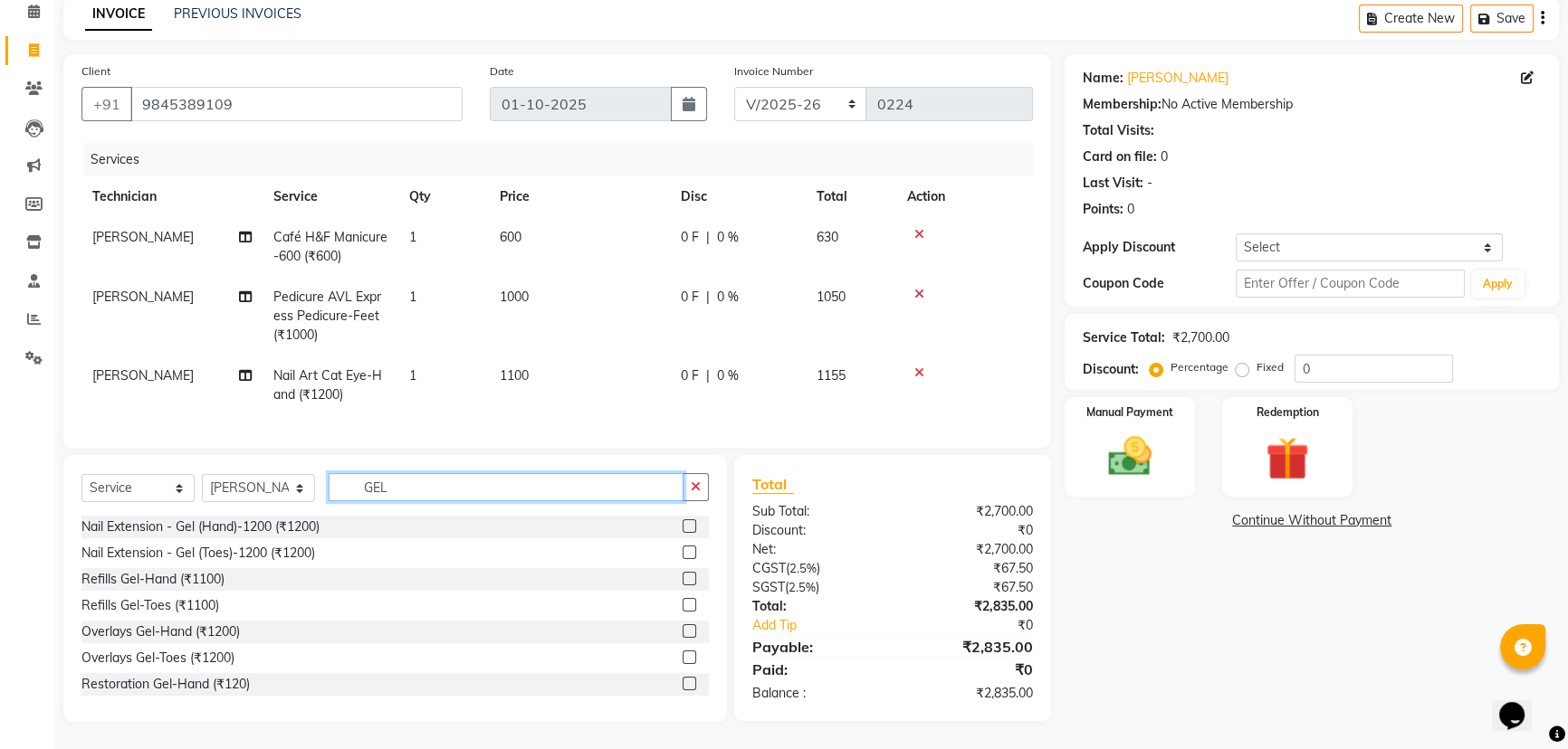
type input "GEL"
click at [683, 526] on label at bounding box center [690, 526] width 14 height 14
click at [683, 526] on input "checkbox" at bounding box center [689, 527] width 12 height 12
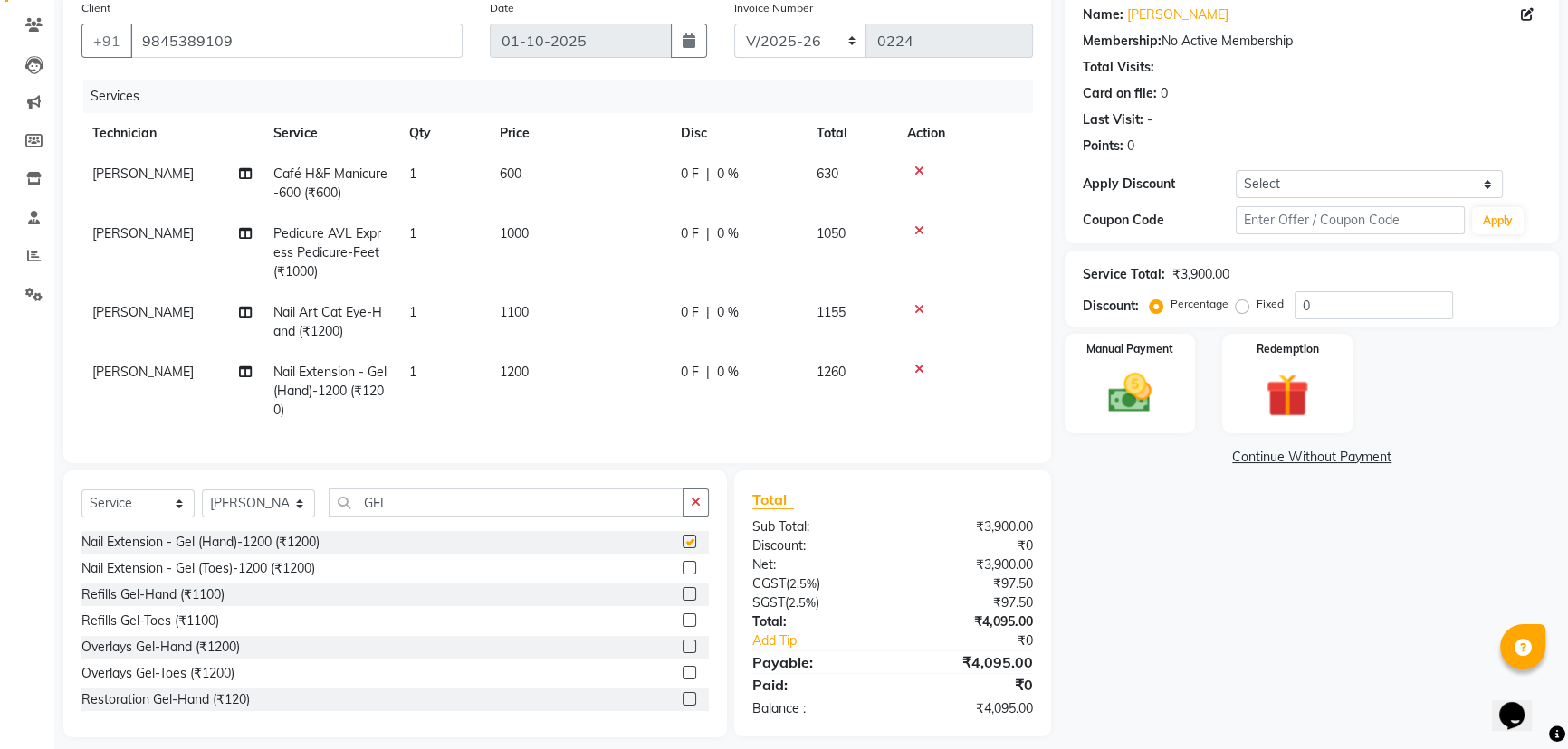
checkbox input "false"
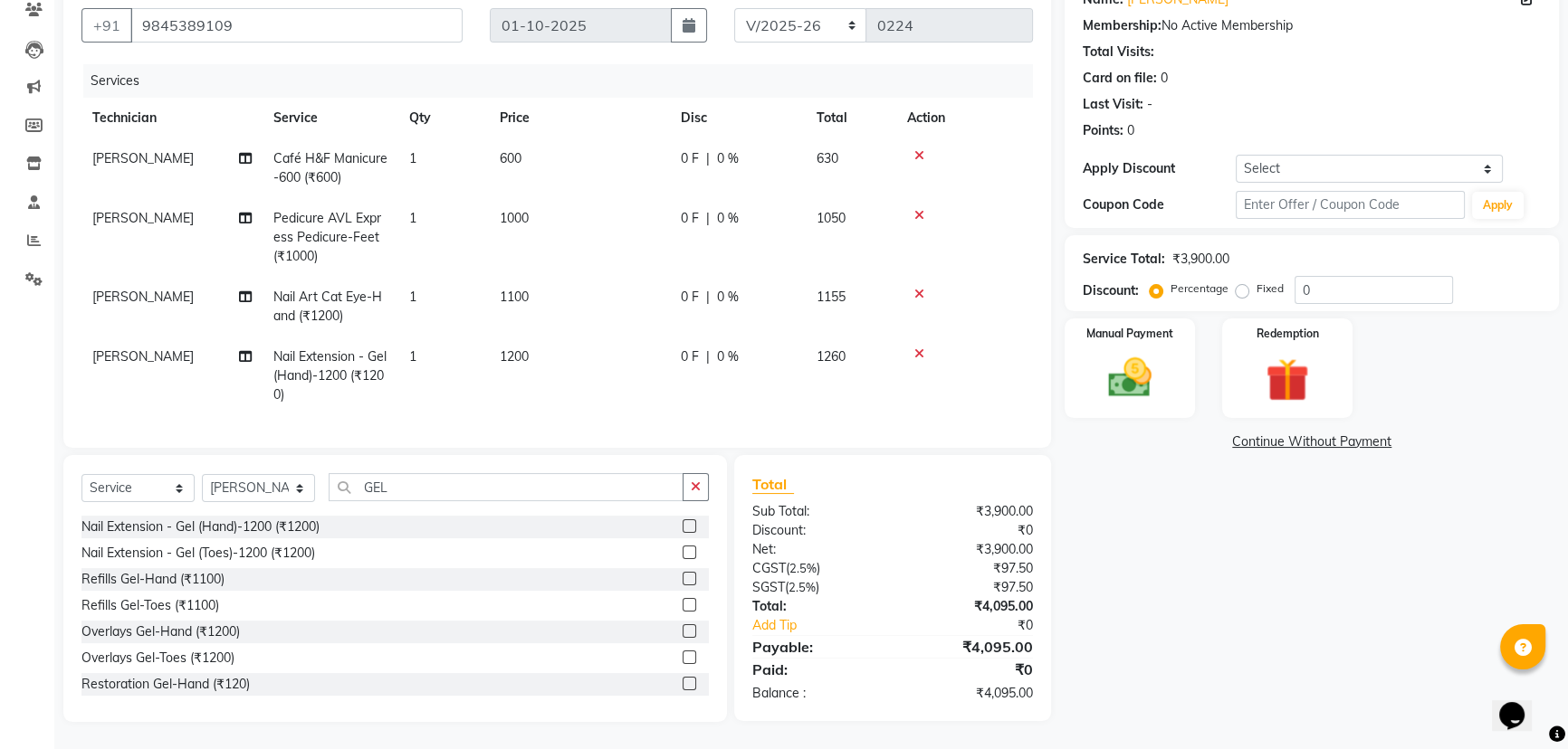
click at [1224, 597] on div "Name: Sunitha Membership: No Active Membership Total Visits: Card on file: 0 La…" at bounding box center [1319, 348] width 508 height 746
click at [1319, 276] on input "0" at bounding box center [1375, 290] width 159 height 28
type input "10"
click at [1145, 556] on div "Name: Sunitha Membership: No Active Membership Total Visits: Card on file: 0 La…" at bounding box center [1319, 348] width 508 height 746
click at [1146, 363] on img at bounding box center [1130, 377] width 73 height 51
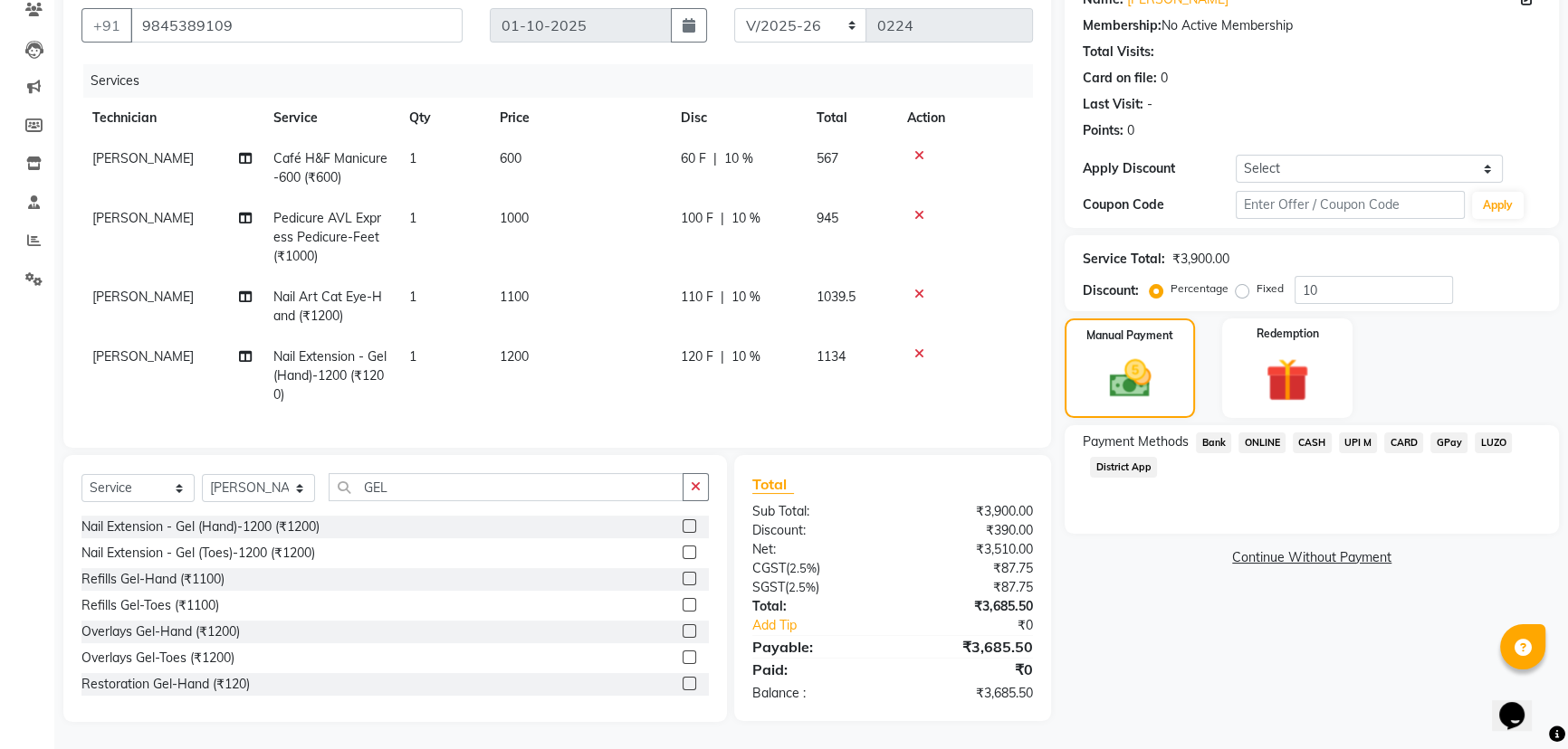
click at [1406, 432] on span "CARD" at bounding box center [1404, 443] width 39 height 21
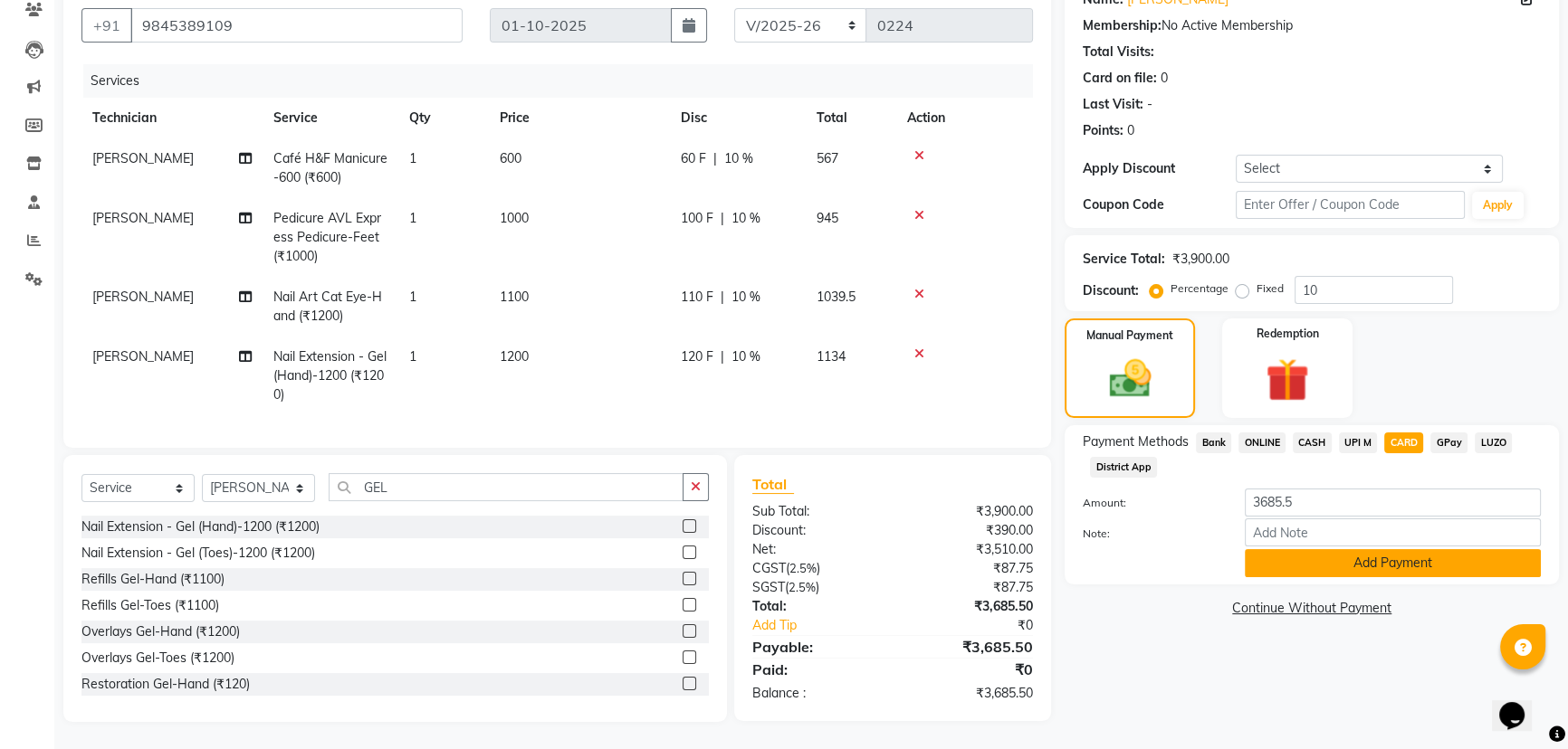
click at [1388, 549] on button "Add Payment" at bounding box center [1392, 563] width 296 height 28
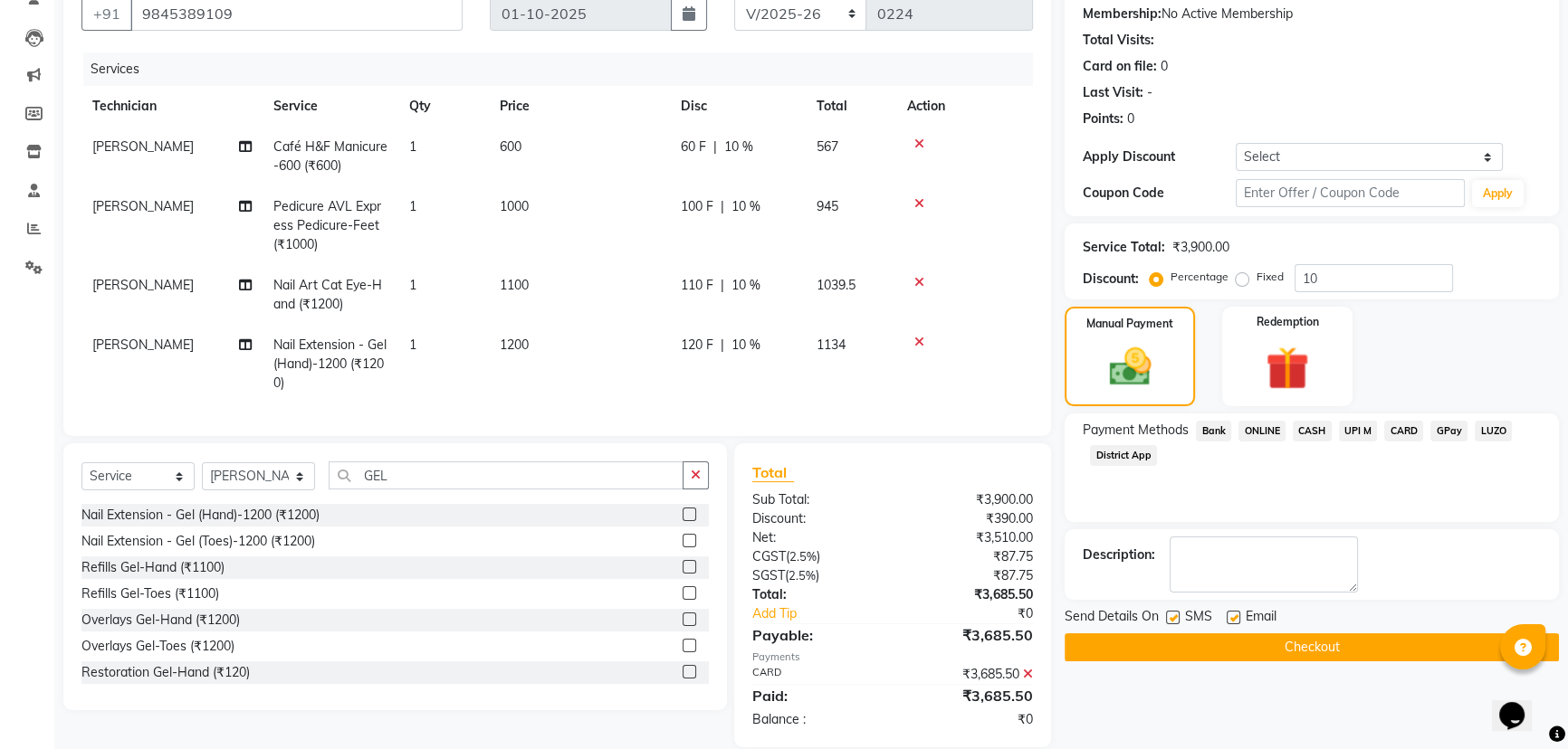
scroll to position [209, 0]
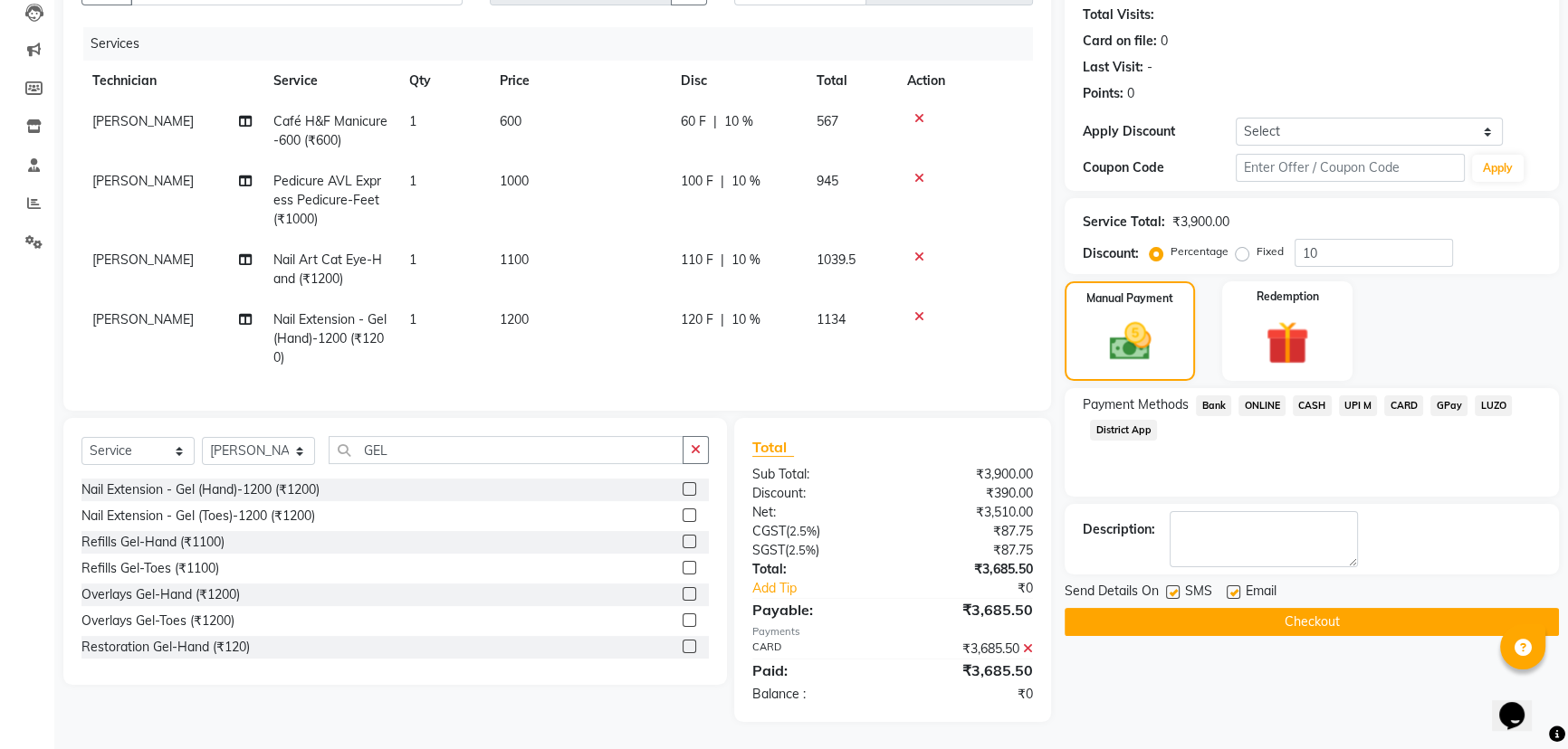
click at [1297, 608] on button "Checkout" at bounding box center [1311, 622] width 494 height 28
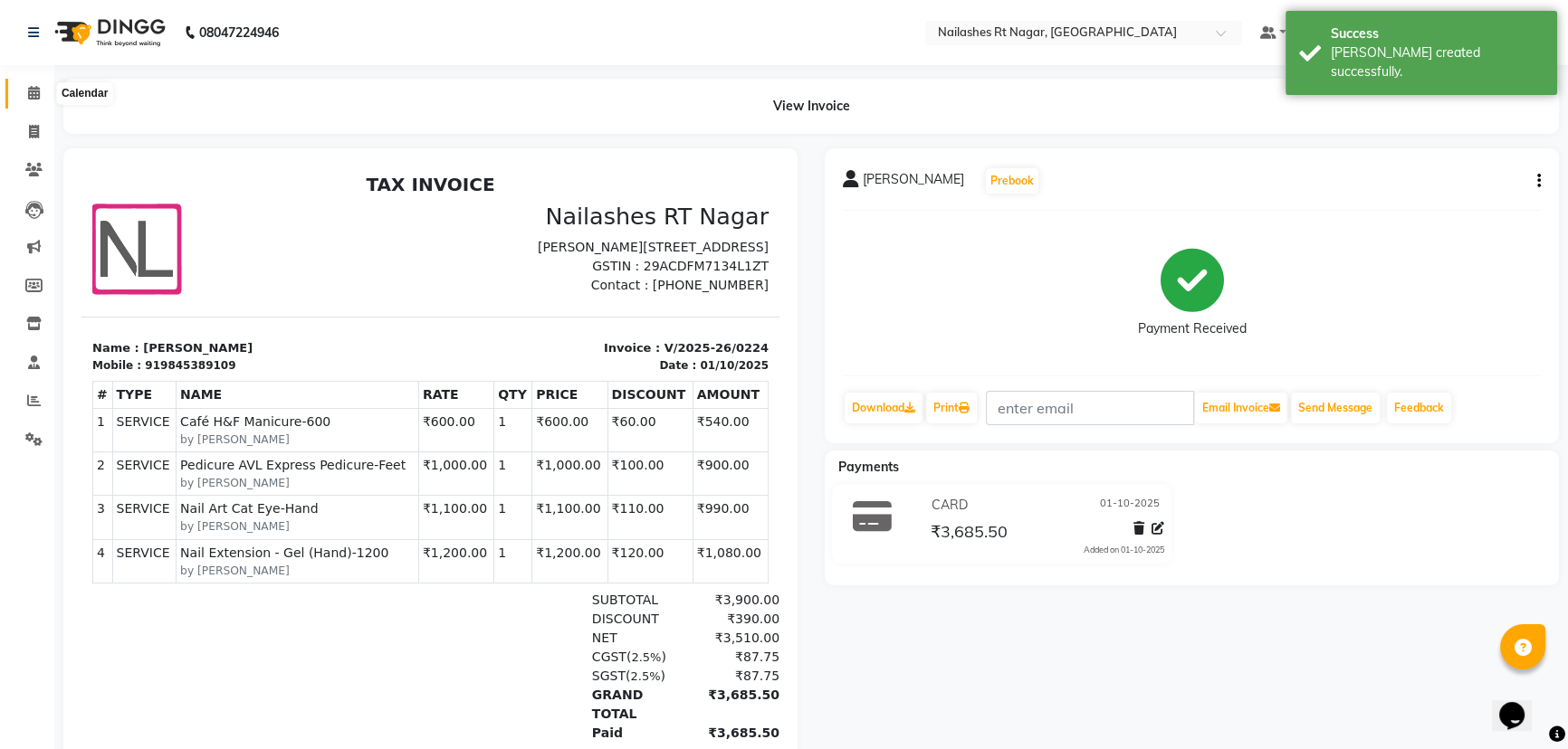
click at [28, 99] on icon at bounding box center [34, 92] width 12 height 14
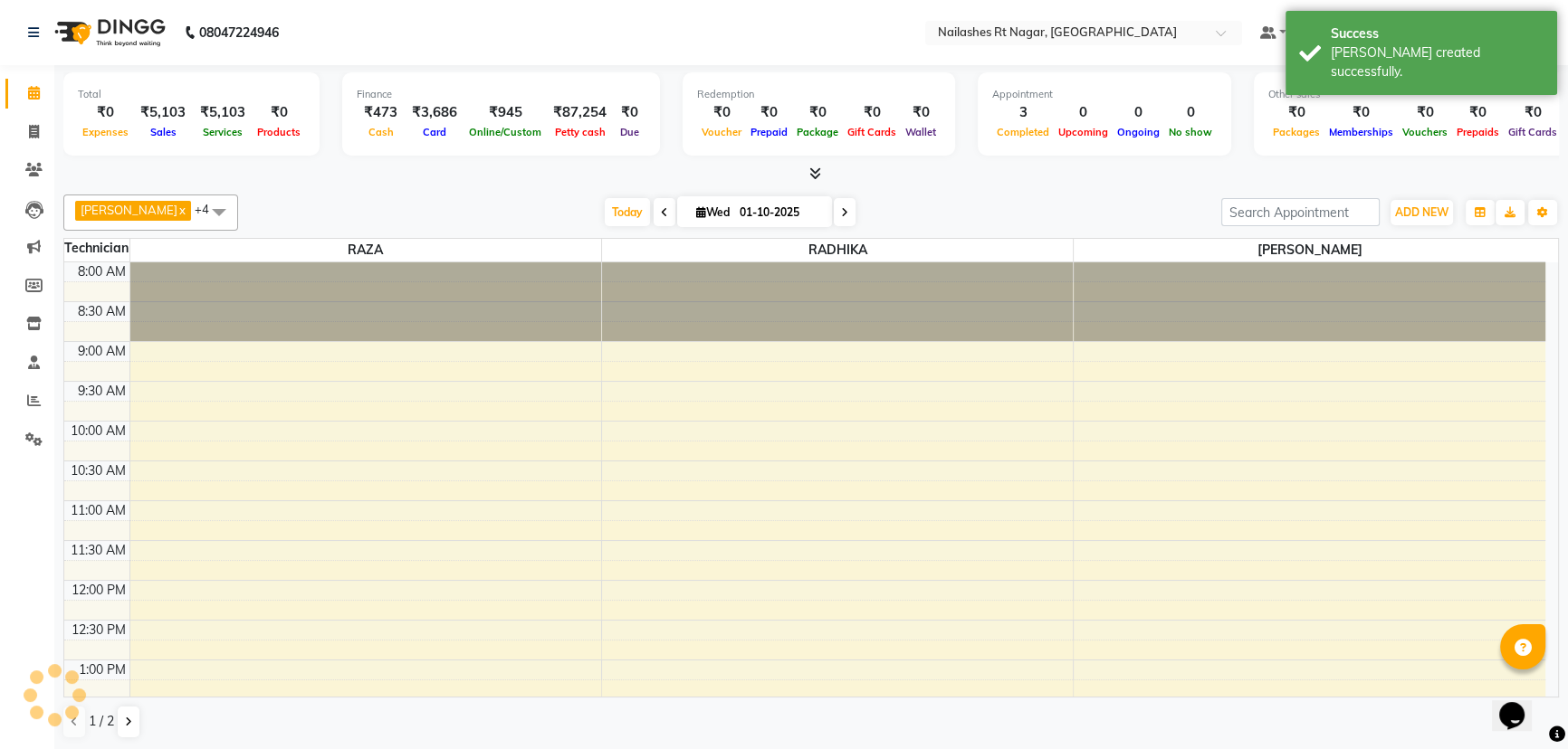
click at [424, 44] on nav "08047224946 Select Location × Nailashes Rt Nagar, Rt Nagar Default Panel My Pan…" at bounding box center [784, 33] width 1568 height 65
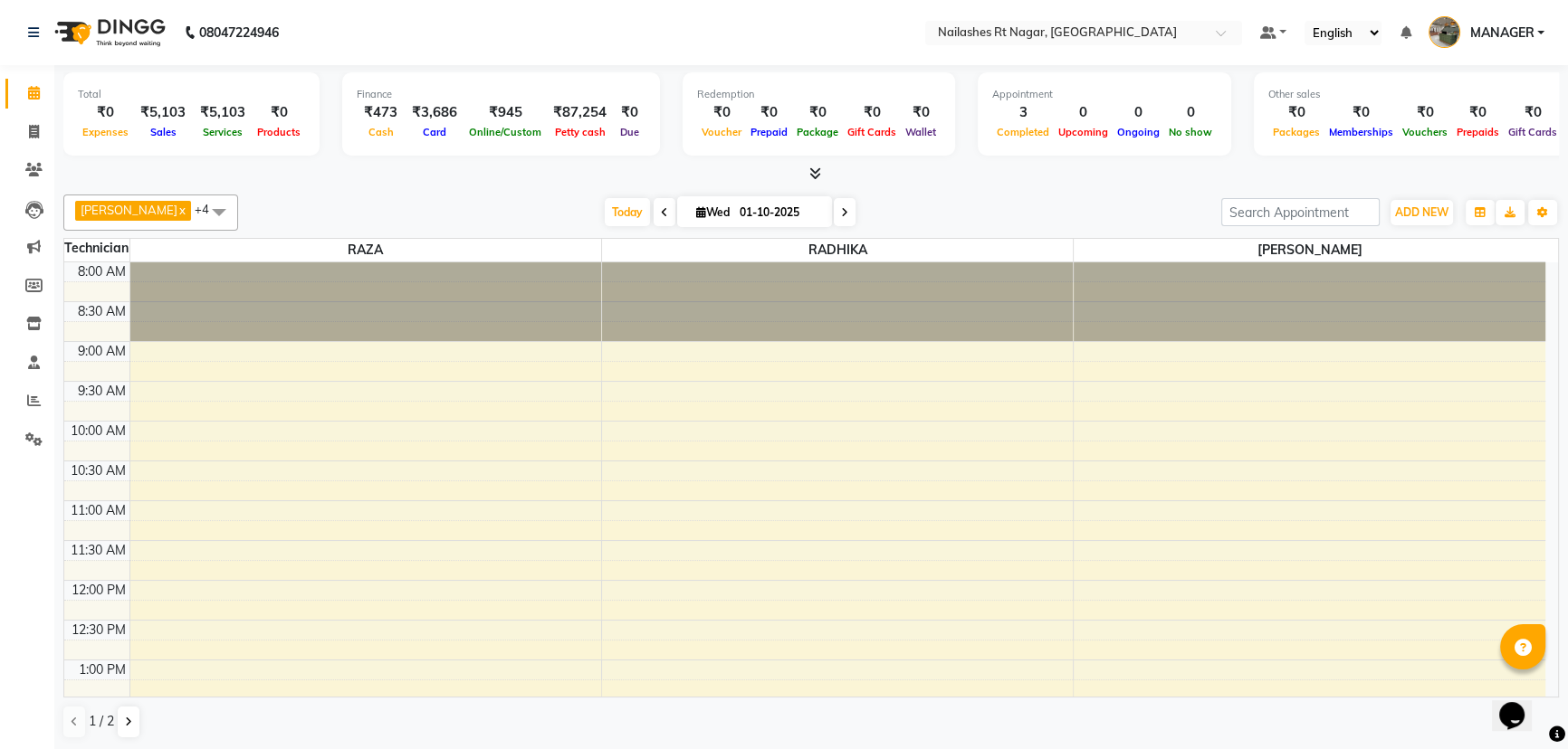
click at [0, 382] on li "Reports" at bounding box center [27, 402] width 54 height 39
click at [36, 406] on icon at bounding box center [34, 400] width 14 height 14
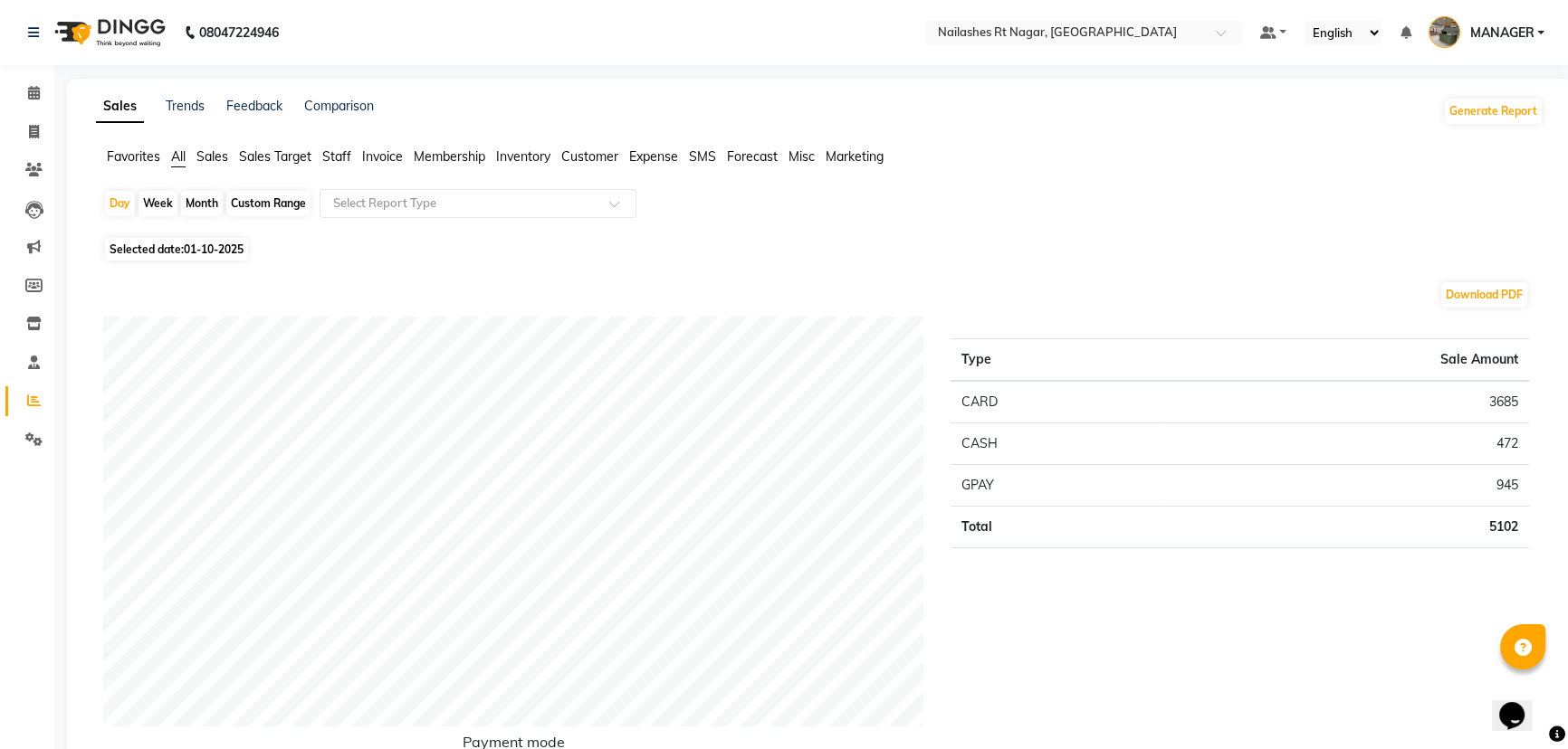
click at [342, 149] on span "Staff" at bounding box center [336, 156] width 29 height 16
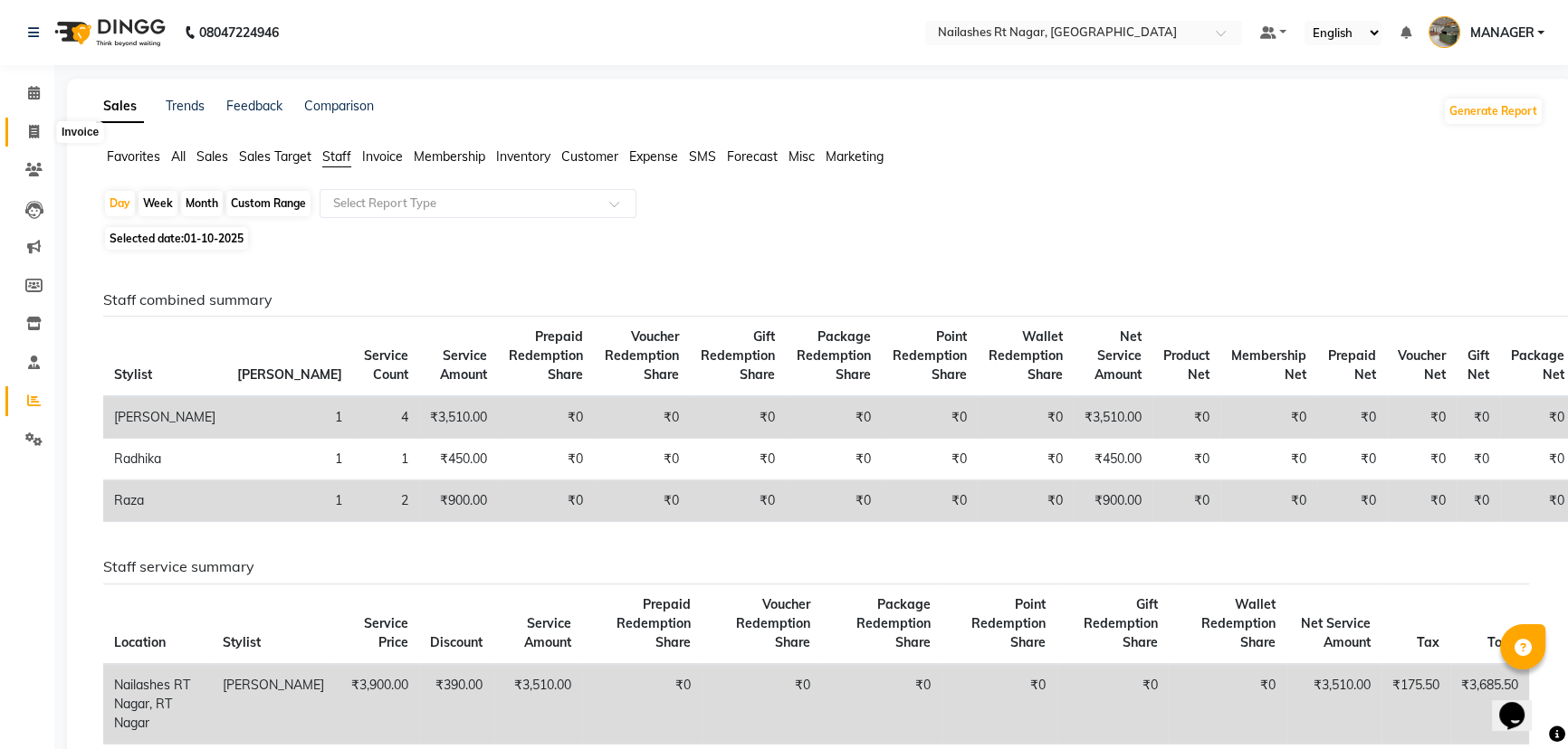
click at [31, 134] on icon at bounding box center [34, 132] width 10 height 14
select select "service"
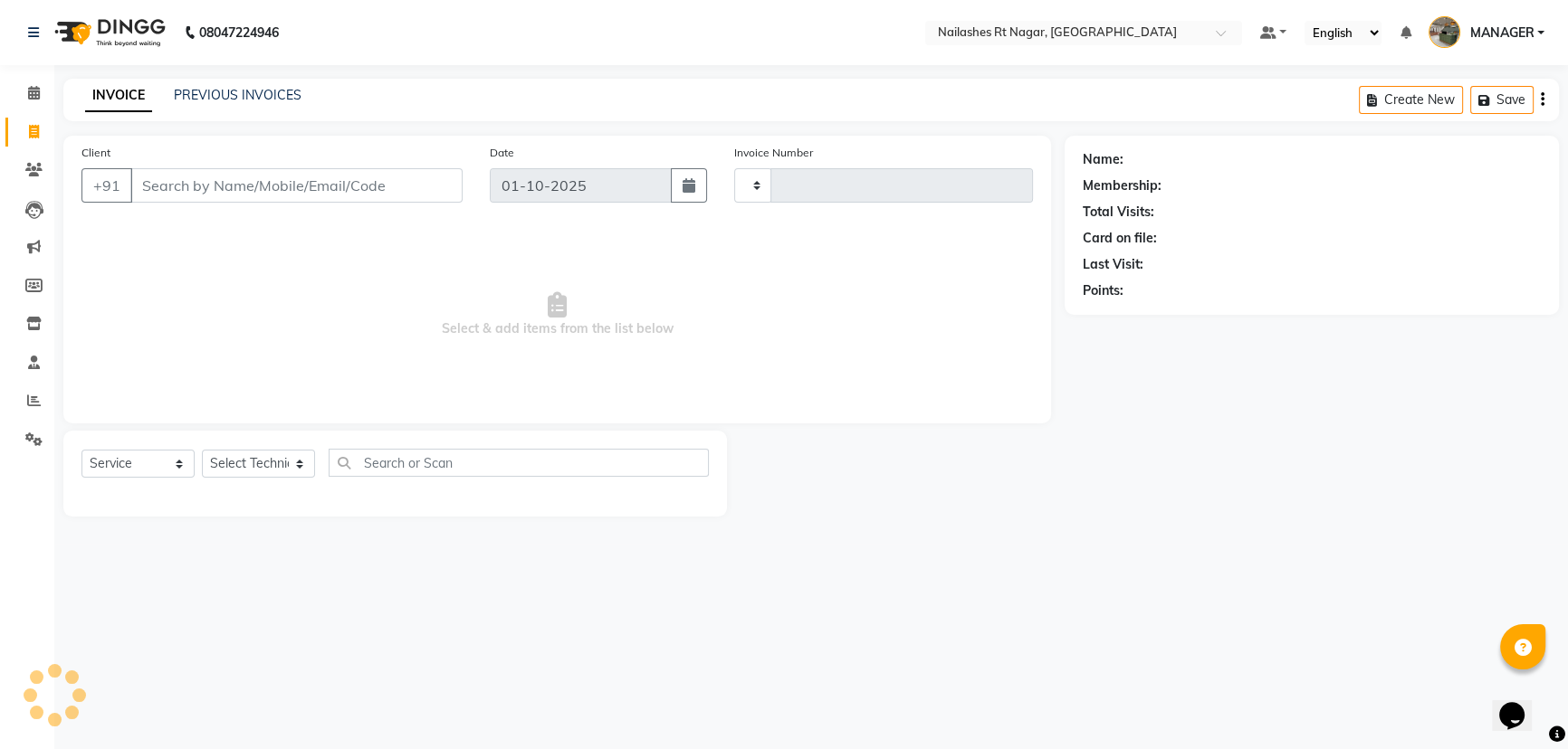
type input "0225"
select select "8624"
select select "membership"
click at [263, 91] on link "PREVIOUS INVOICES" at bounding box center [237, 94] width 128 height 16
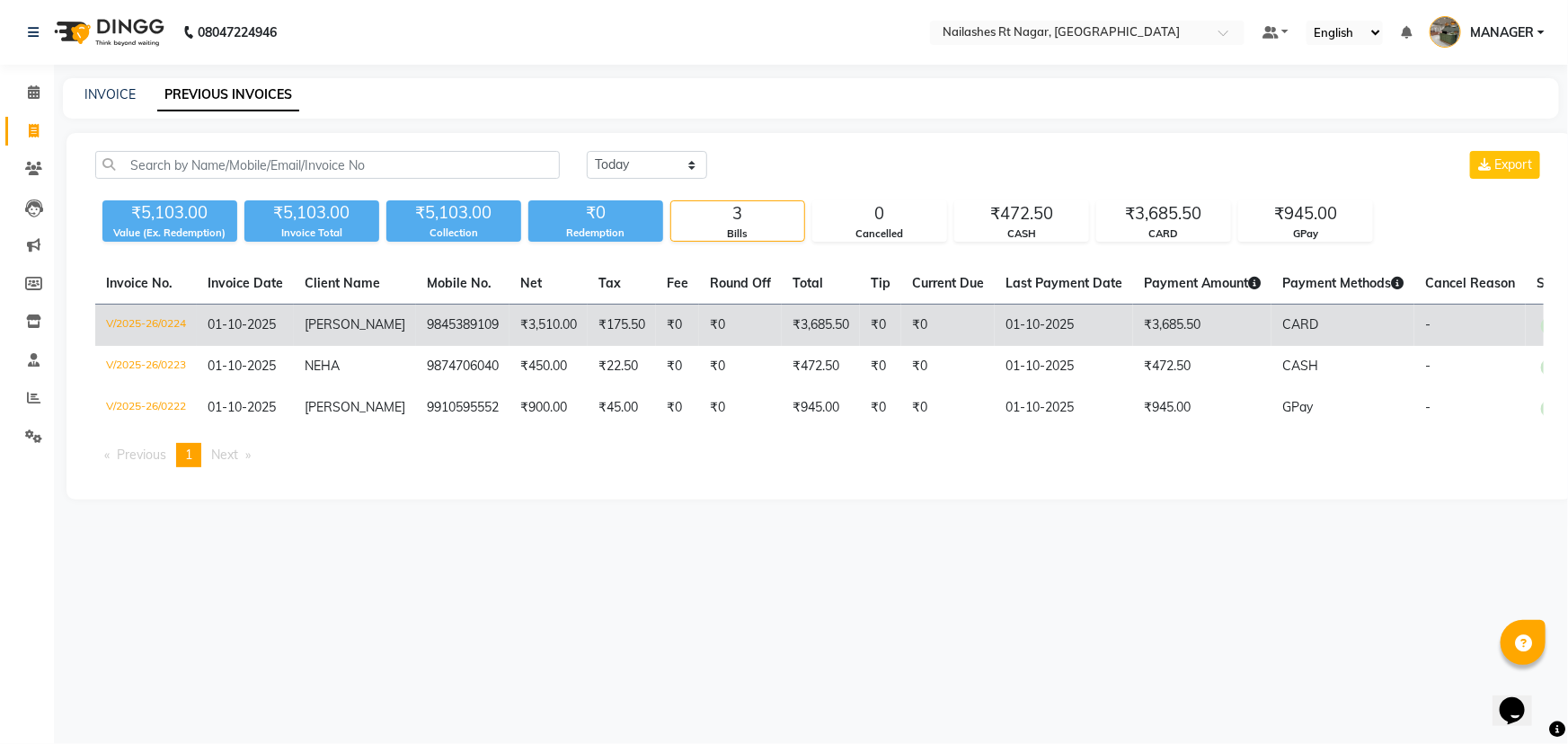
click at [1013, 327] on td "01-10-2025" at bounding box center [1064, 326] width 138 height 43
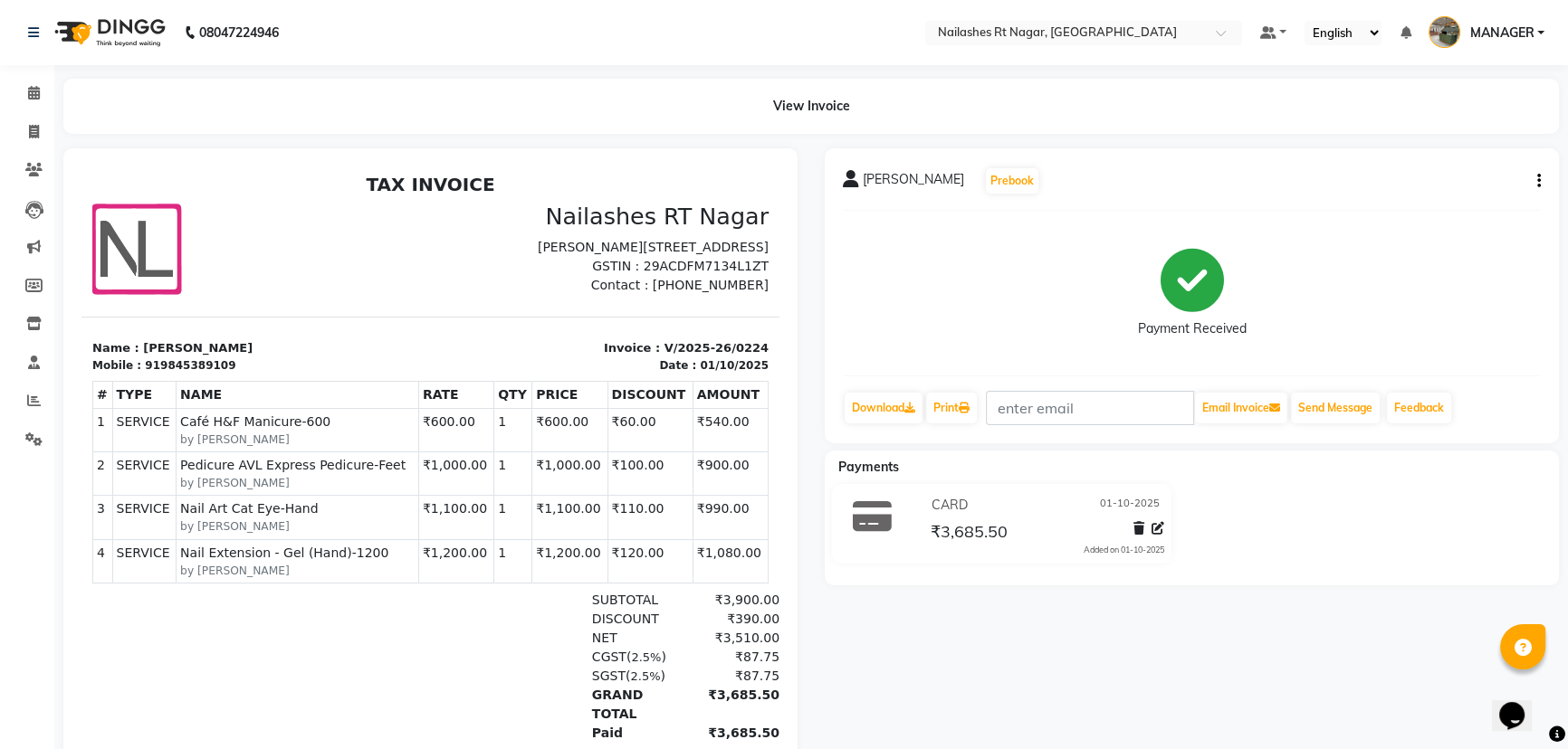
click at [1537, 182] on icon "button" at bounding box center [1539, 181] width 4 height 1
click at [1442, 188] on div "Edit Item Staff" at bounding box center [1447, 181] width 124 height 22
select select
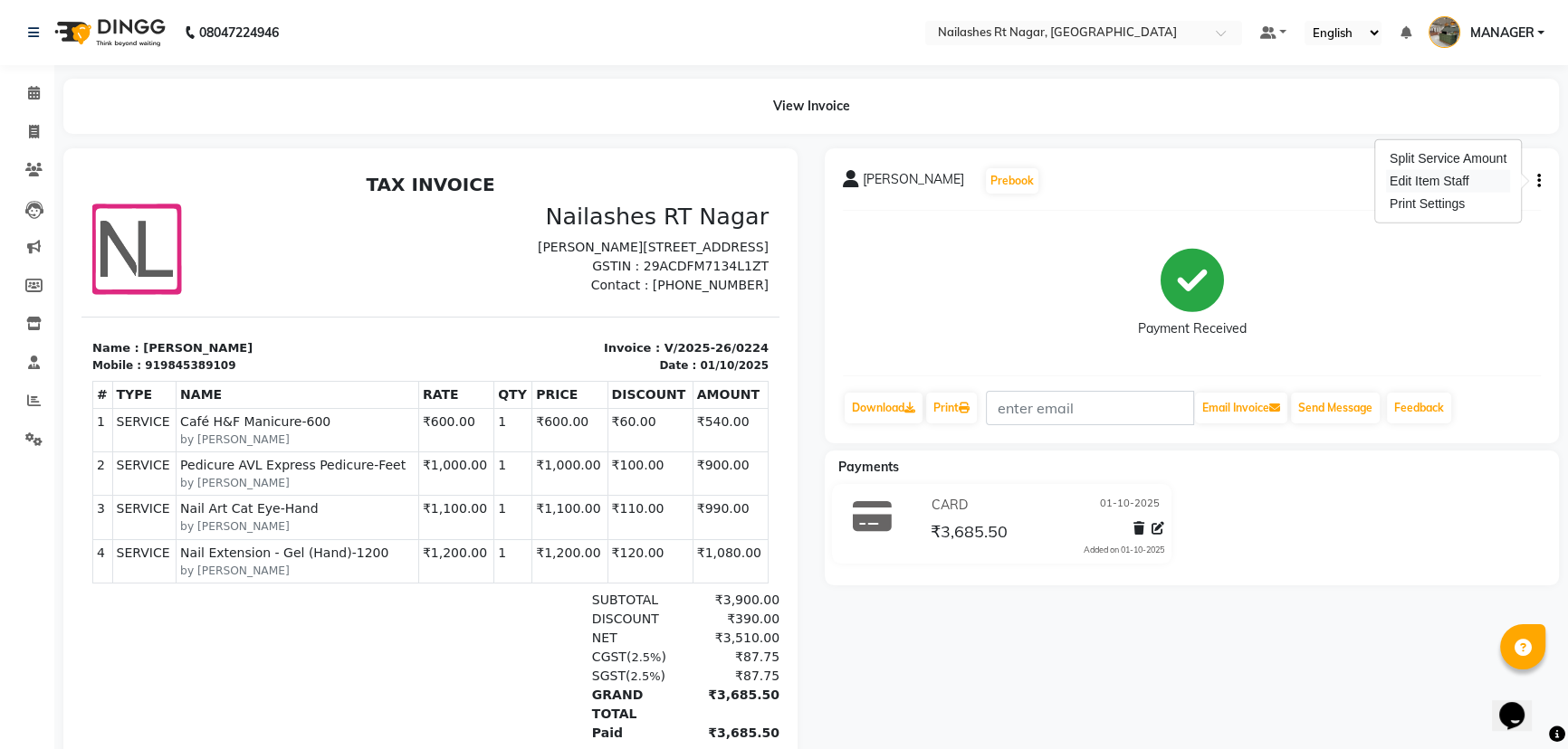
select select
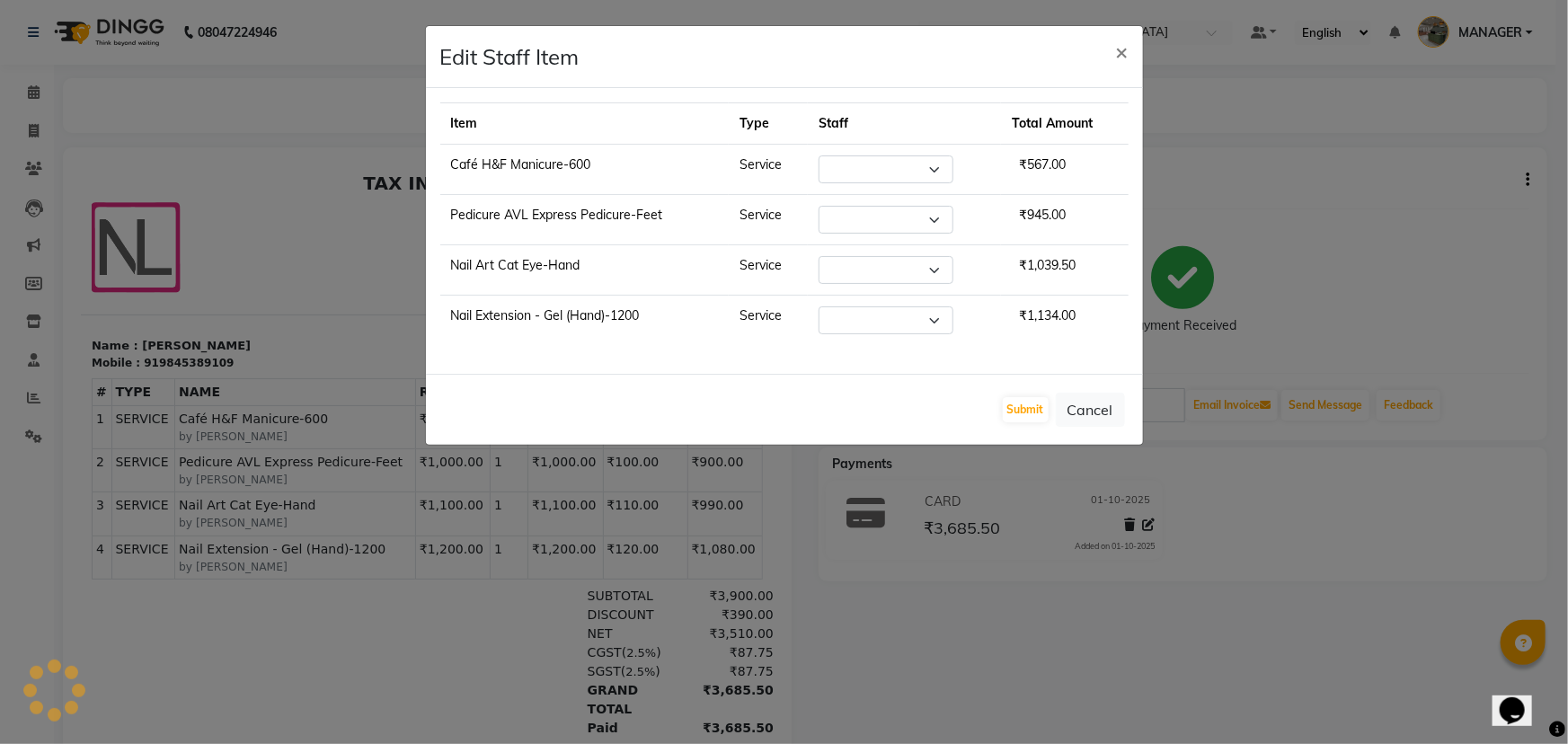
select select "91962"
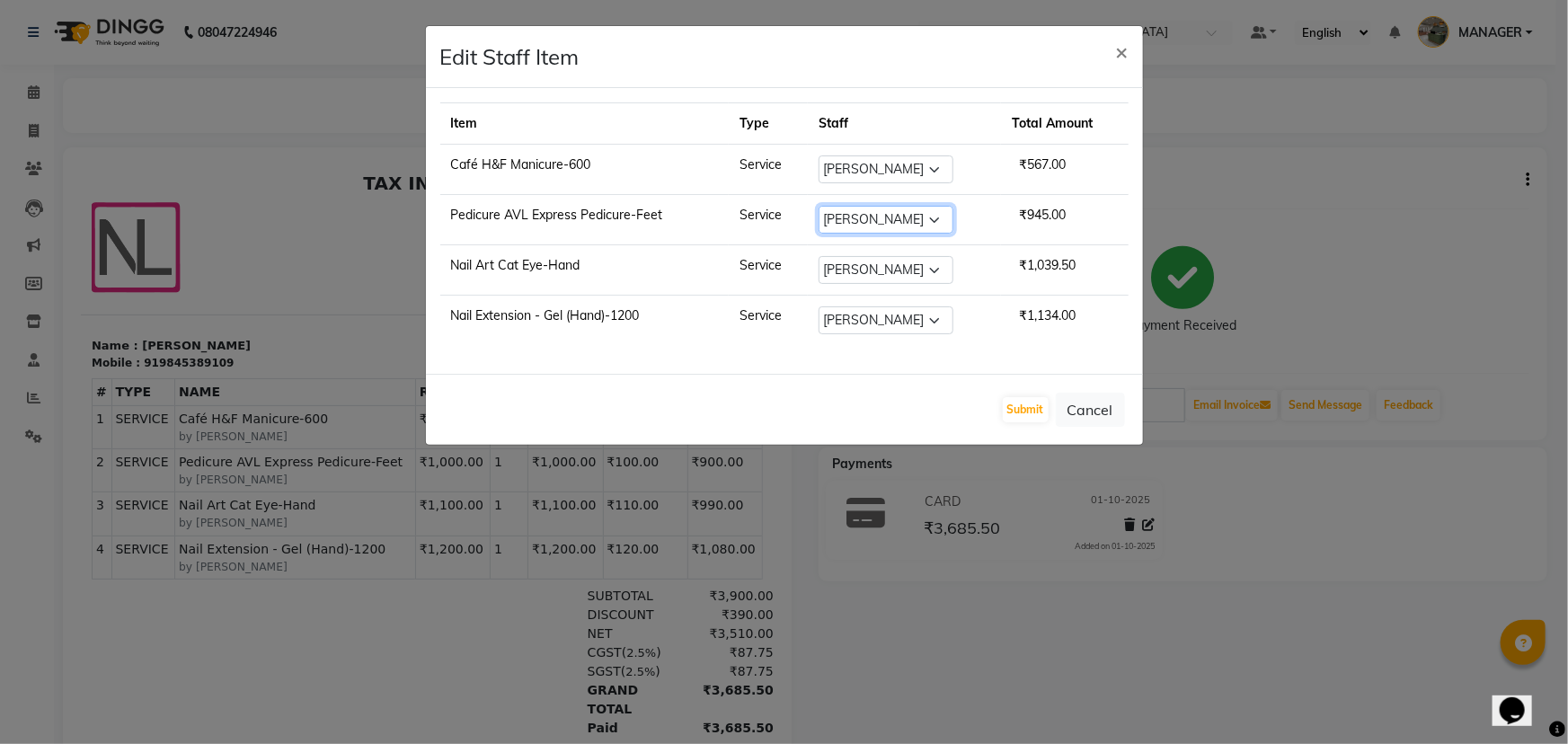
click at [901, 217] on select "Select [PERSON_NAME] MANAGER RADHIKA [PERSON_NAME] [PERSON_NAME] [PERSON_NAME]" at bounding box center [886, 220] width 134 height 28
select select "86385"
click at [819, 206] on select "Select [PERSON_NAME] MANAGER RADHIKA [PERSON_NAME] [PERSON_NAME] [PERSON_NAME]" at bounding box center [886, 220] width 134 height 28
click at [881, 274] on select "Select [PERSON_NAME] MANAGER RADHIKA [PERSON_NAME] [PERSON_NAME] [PERSON_NAME]" at bounding box center [886, 270] width 134 height 28
select select "86382"
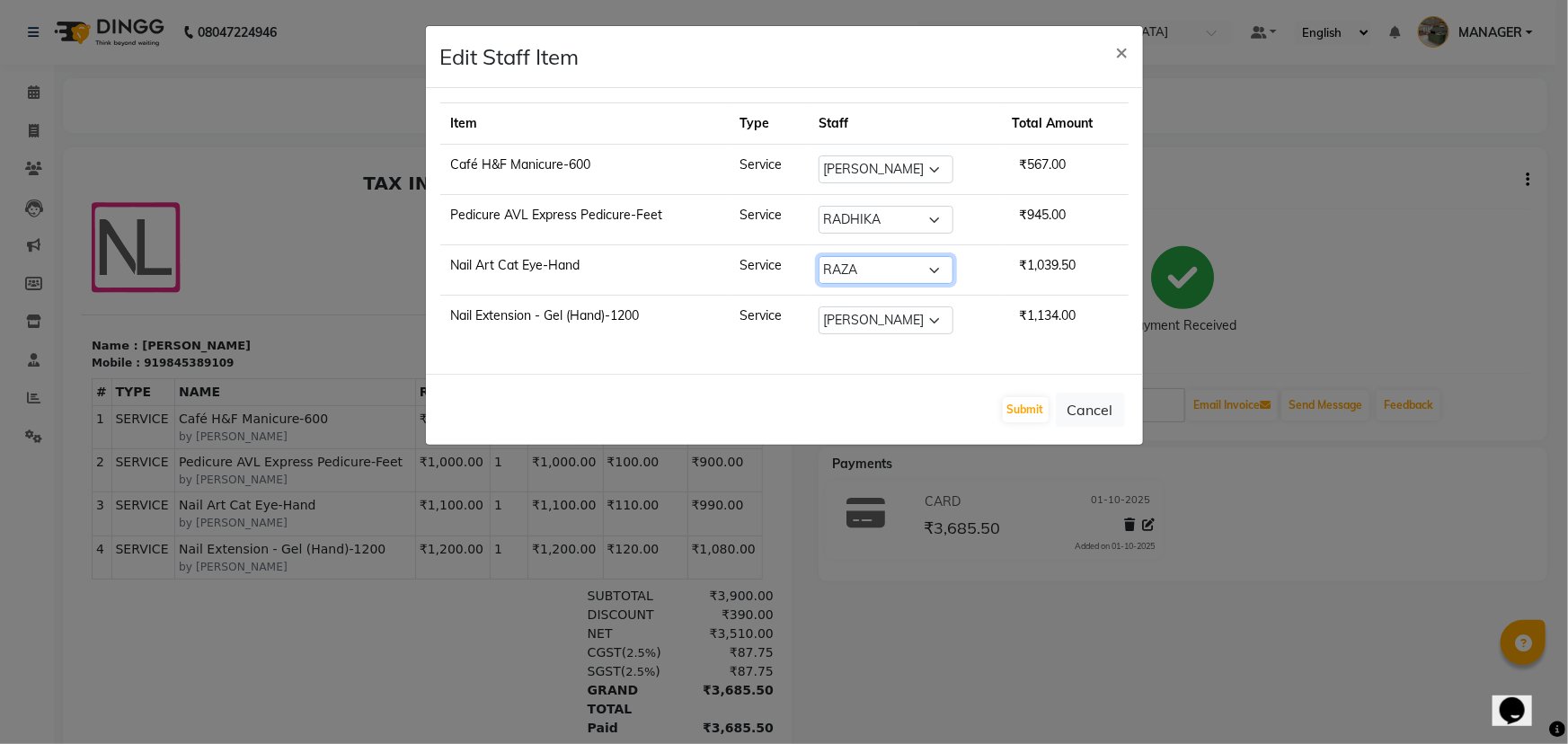
click at [819, 256] on select "Select [PERSON_NAME] MANAGER RADHIKA [PERSON_NAME] [PERSON_NAME] [PERSON_NAME]" at bounding box center [886, 270] width 134 height 28
drag, startPoint x: 878, startPoint y: 324, endPoint x: 881, endPoint y: 332, distance: 8.5
click at [878, 324] on select "Select [PERSON_NAME] MANAGER RADHIKA [PERSON_NAME] [PERSON_NAME] [PERSON_NAME]" at bounding box center [886, 320] width 134 height 28
select select "86382"
click at [819, 306] on select "Select [PERSON_NAME] MANAGER RADHIKA [PERSON_NAME] [PERSON_NAME] [PERSON_NAME]" at bounding box center [886, 320] width 134 height 28
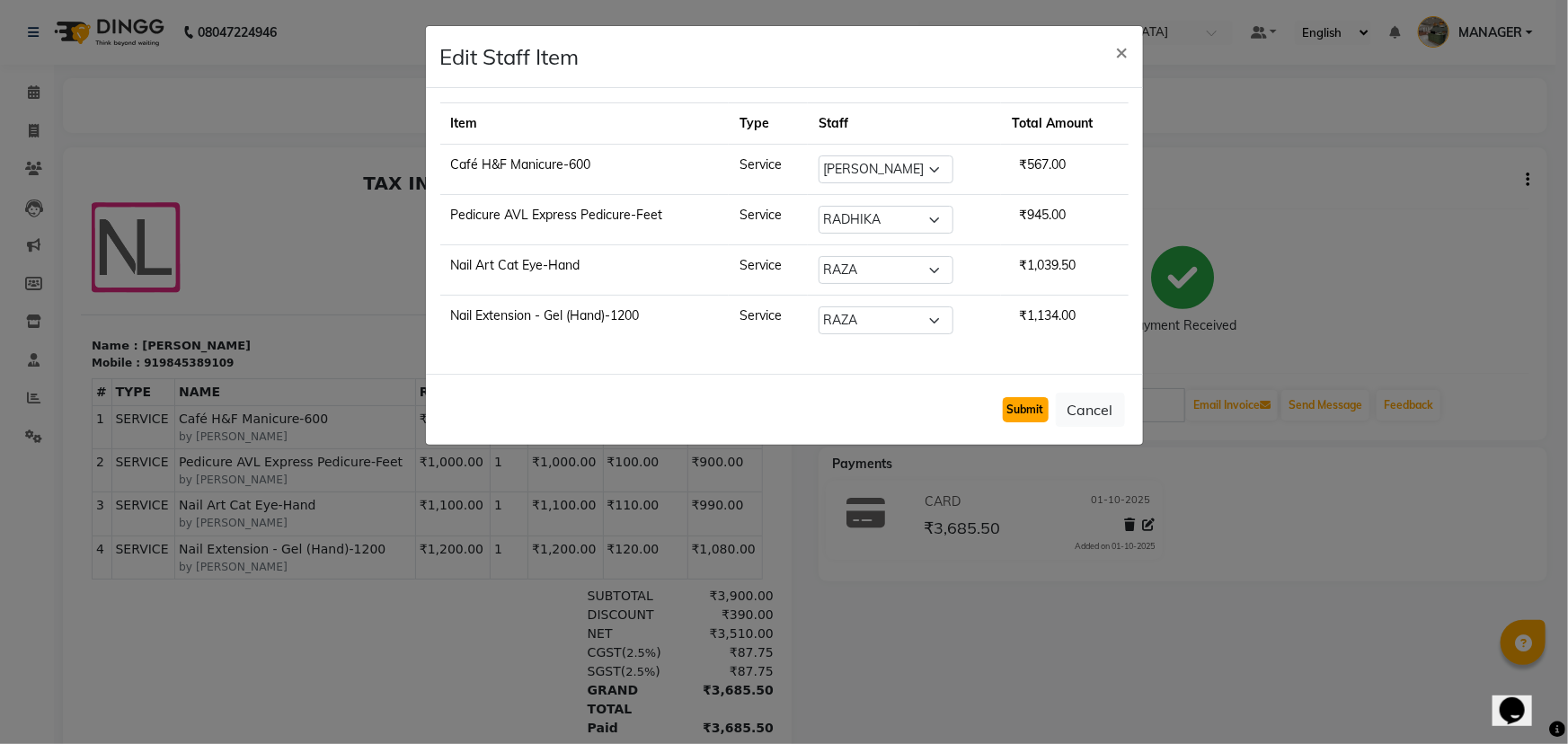
click at [1021, 400] on button "Submit" at bounding box center [1025, 409] width 45 height 25
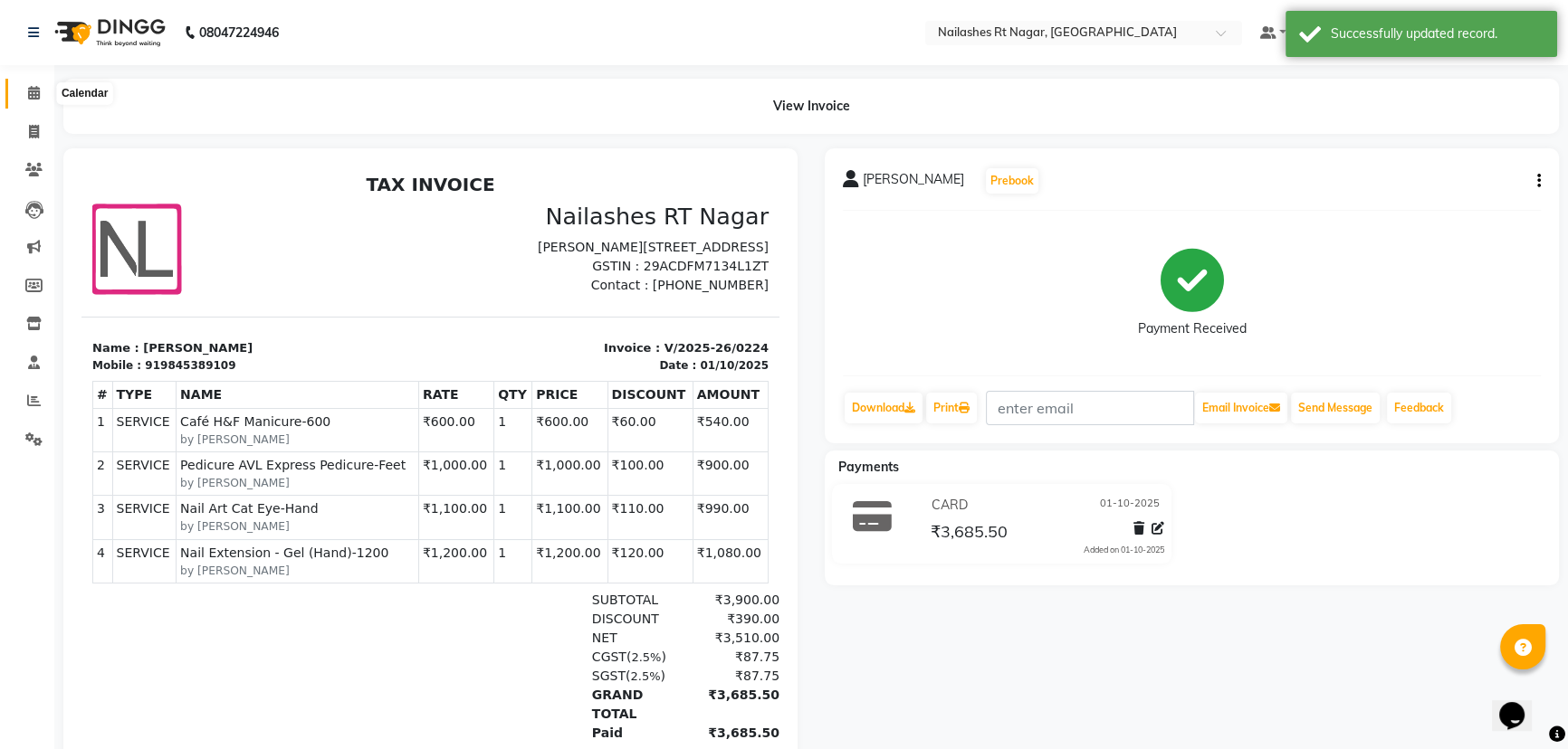
click at [28, 97] on icon at bounding box center [34, 92] width 12 height 14
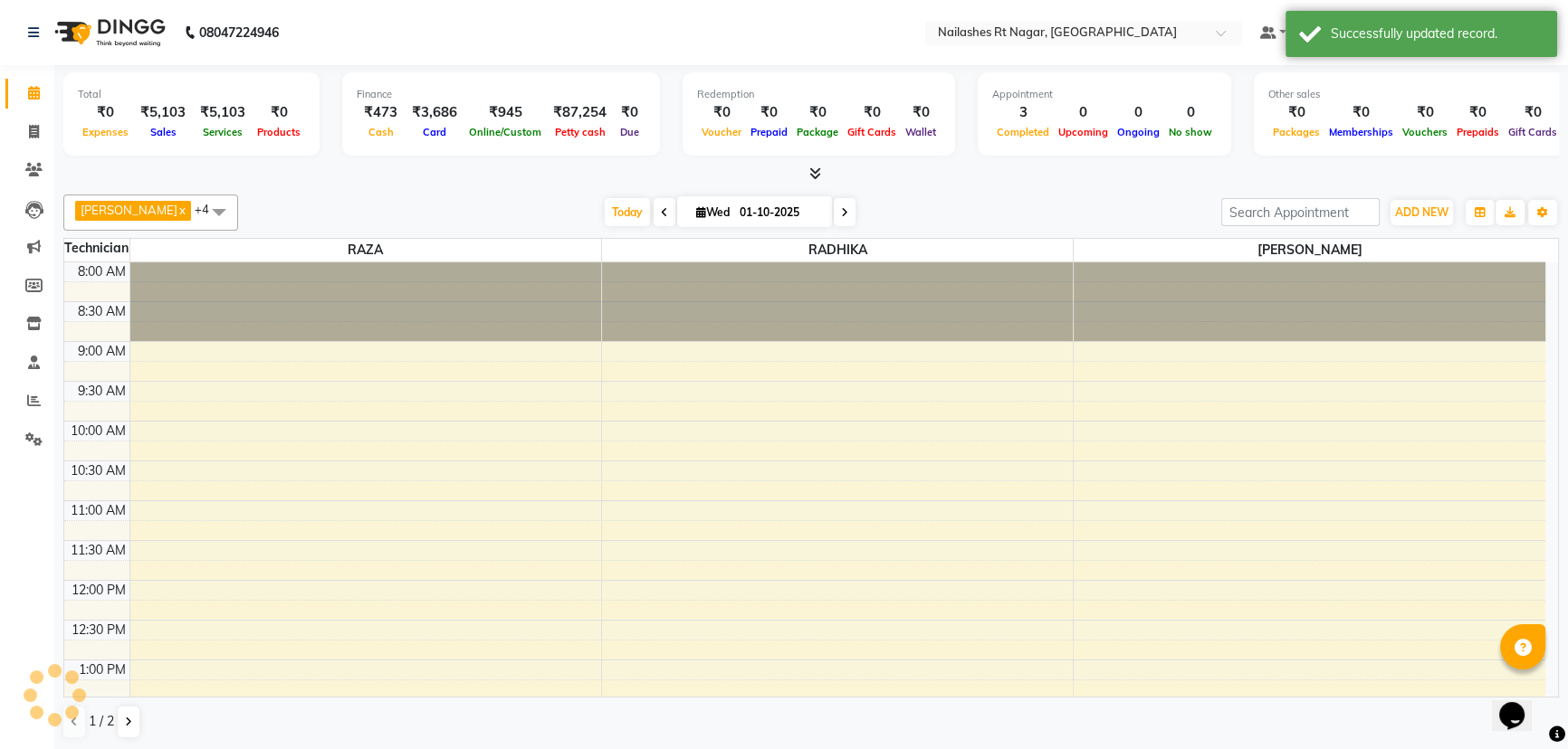
scroll to position [561, 0]
